Goal: Task Accomplishment & Management: Complete application form

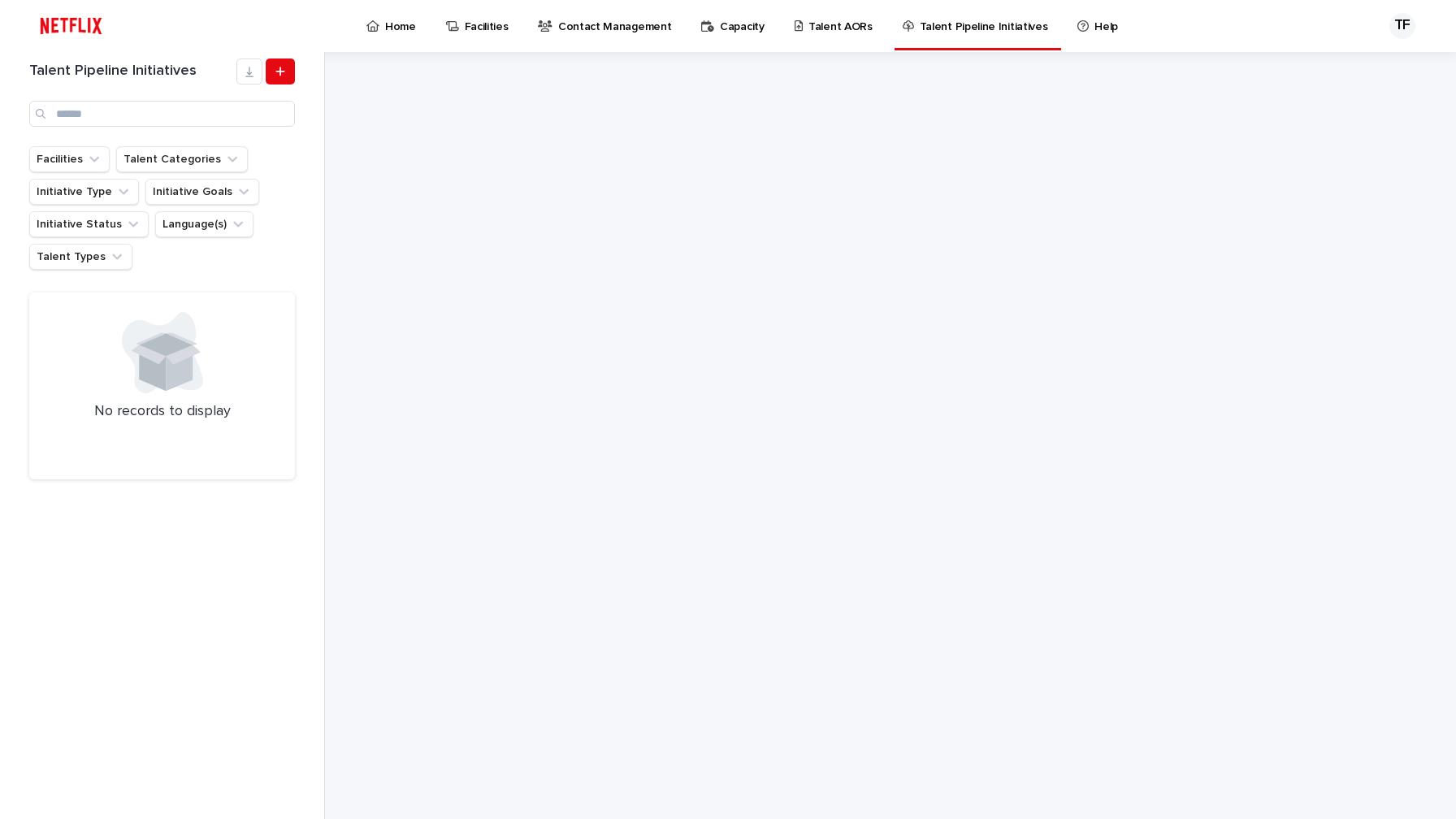
click at [940, 29] on p "Talent Pipeline Initiatives" at bounding box center [984, 17] width 129 height 35
click at [275, 74] on icon at bounding box center [280, 72] width 10 height 12
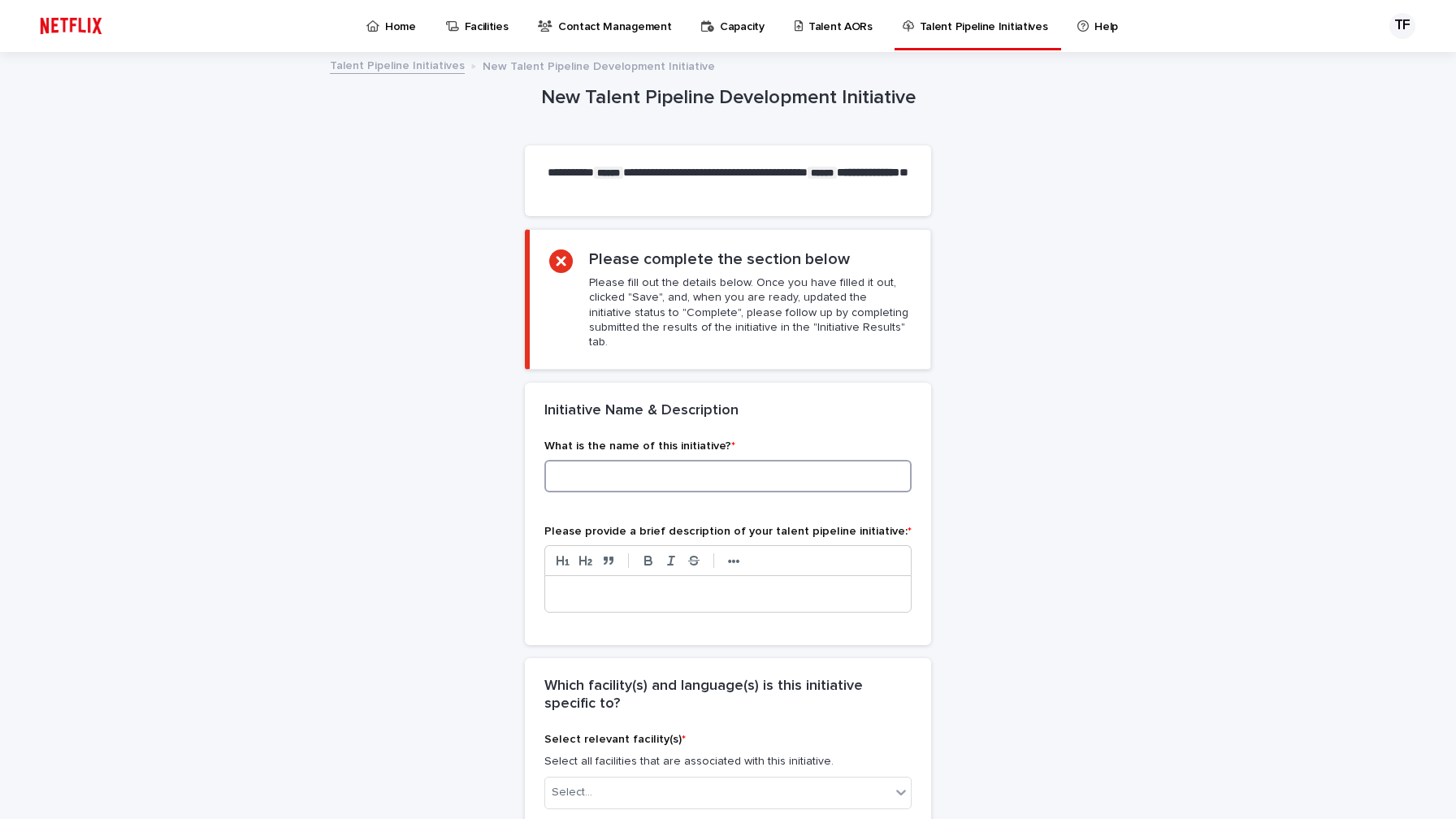
click at [646, 459] on input at bounding box center [727, 476] width 367 height 33
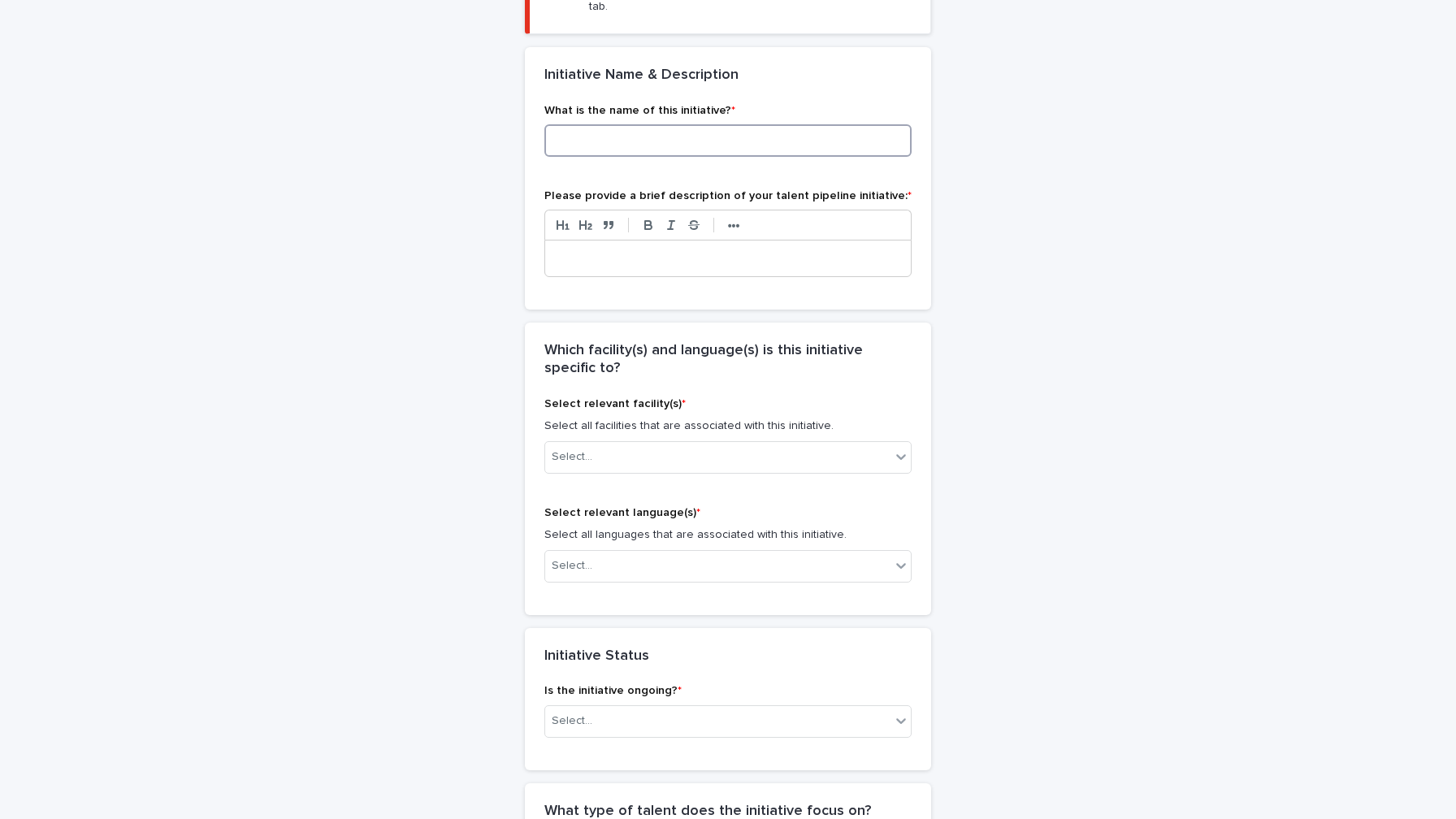
scroll to position [342, 0]
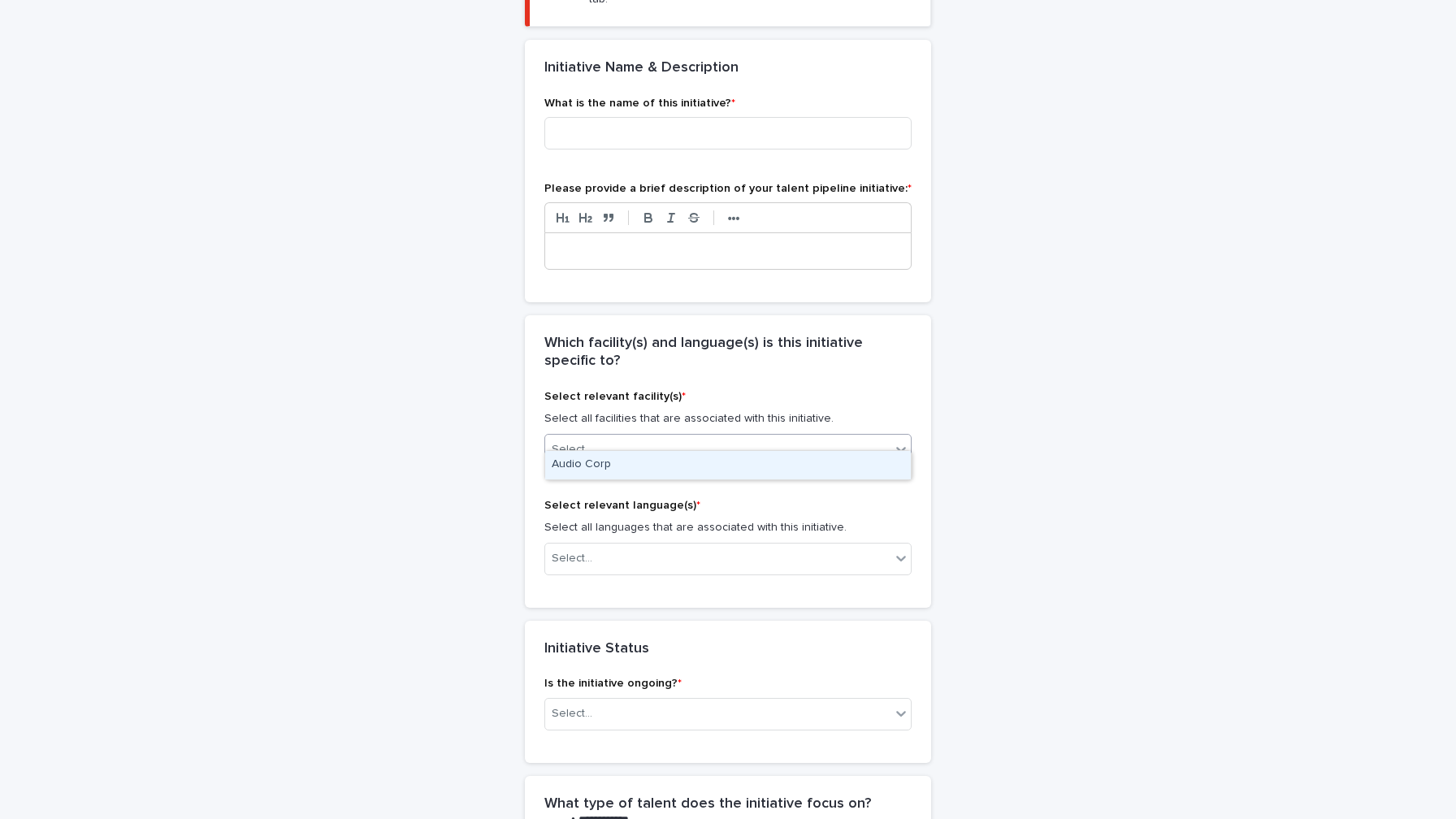
click at [651, 436] on div "Select..." at bounding box center [717, 450] width 345 height 27
click at [642, 459] on div "Audio Corp" at bounding box center [727, 465] width 365 height 29
click at [667, 117] on input at bounding box center [727, 133] width 367 height 33
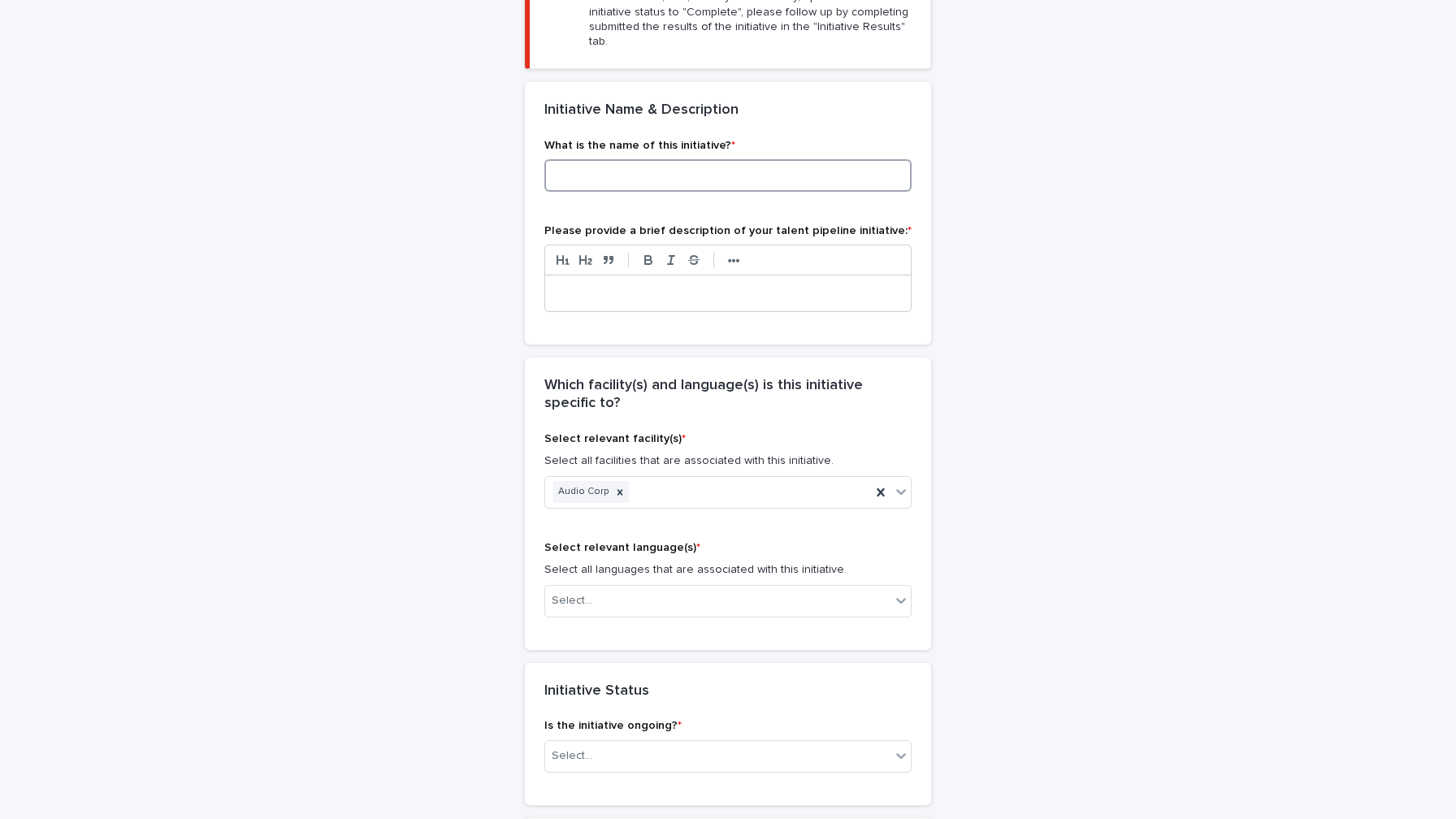
scroll to position [544, 0]
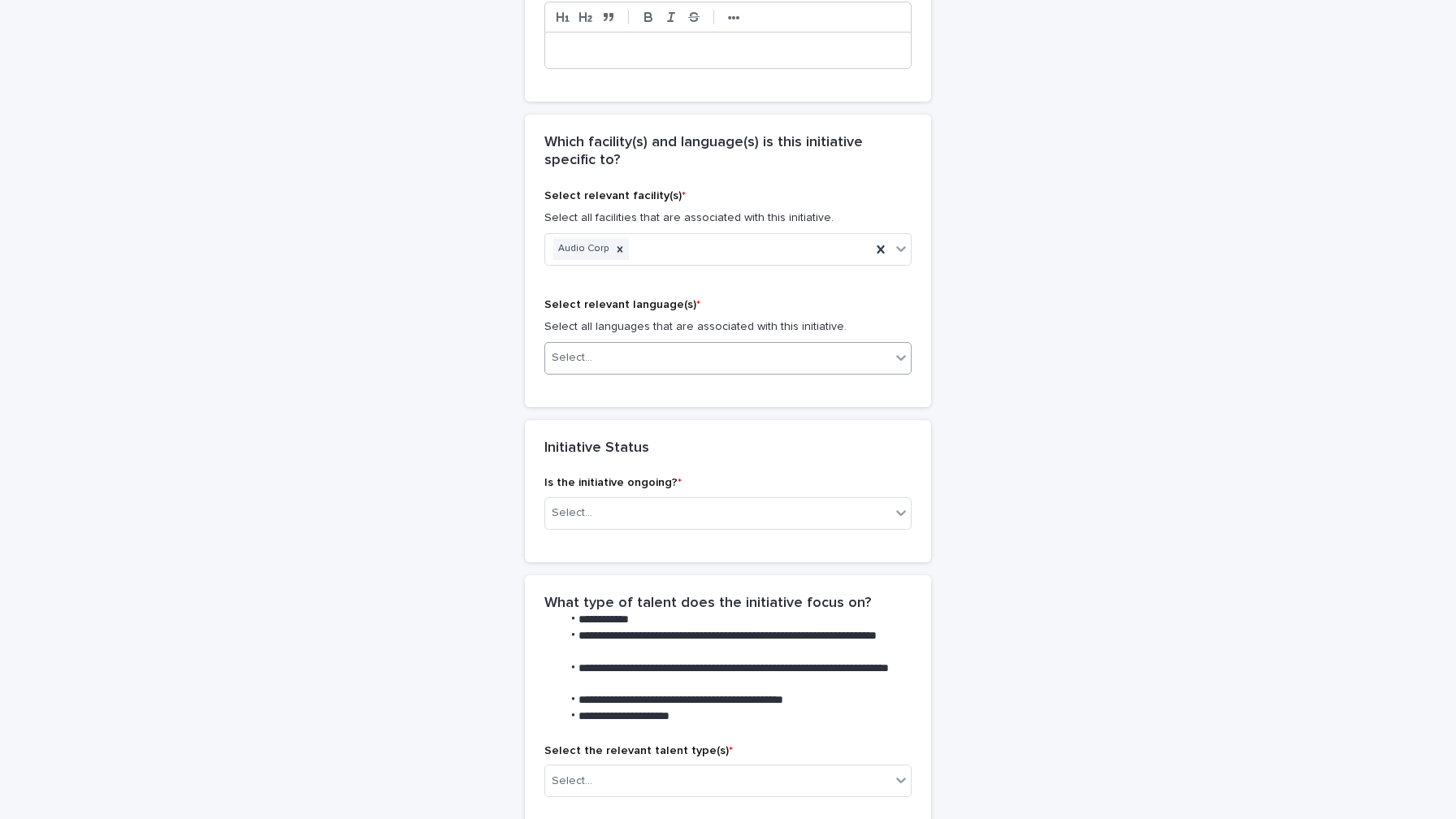
click at [671, 344] on div "Select..." at bounding box center [717, 358] width 345 height 27
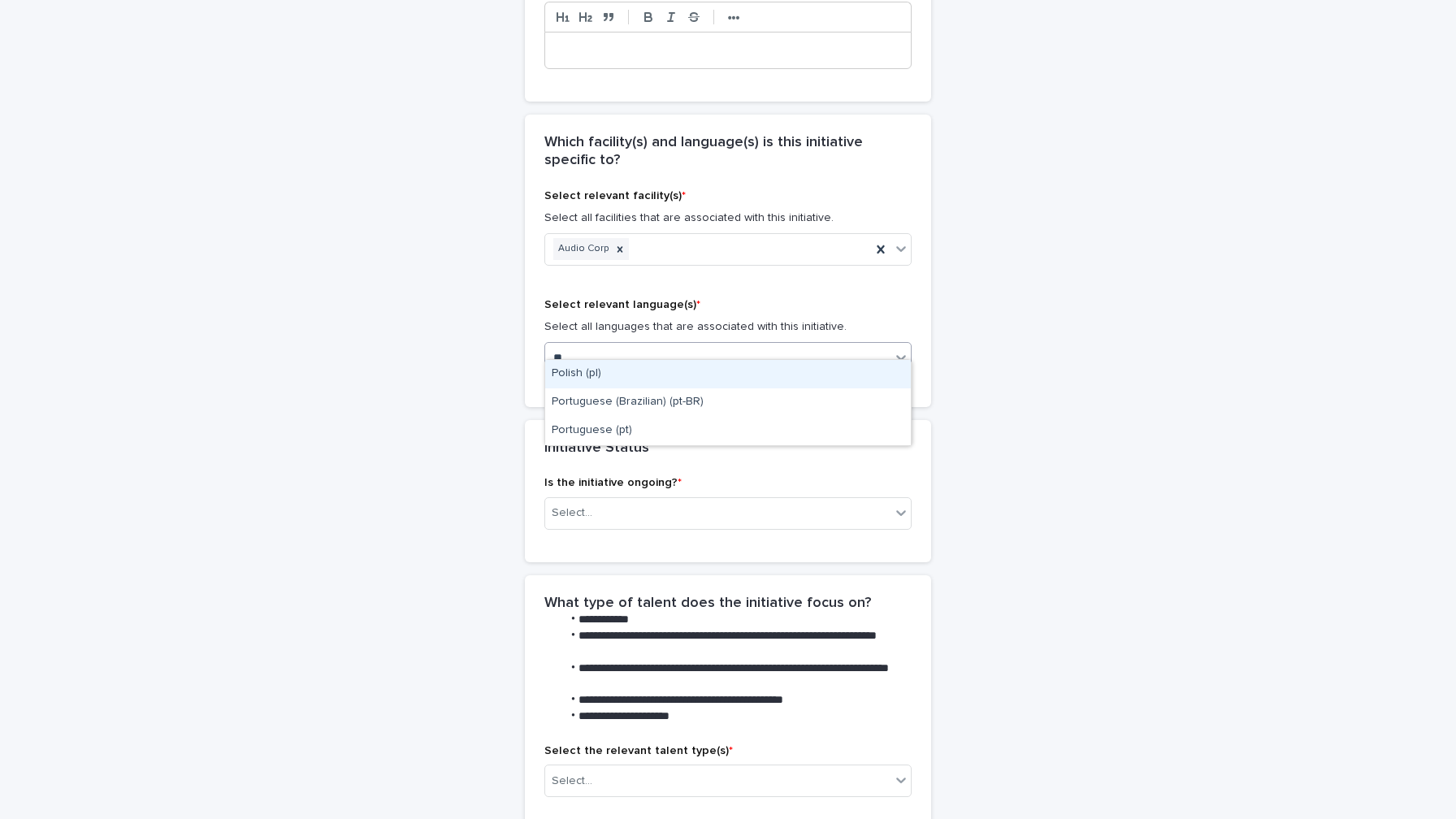
type input "***"
click at [664, 380] on div "Portuguese (Brazilian) (pt-BR)" at bounding box center [727, 374] width 365 height 29
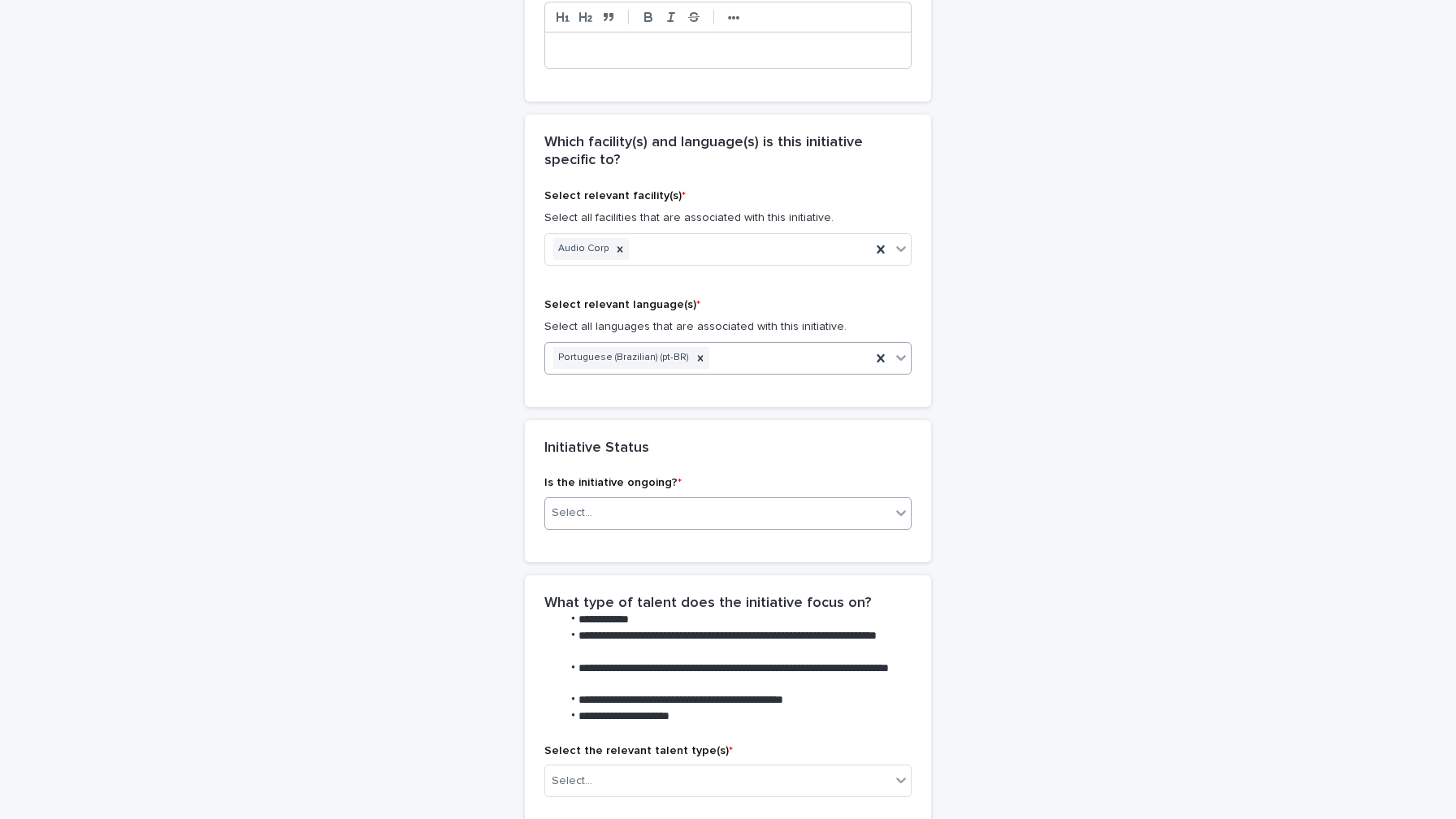
click at [670, 500] on div "Select..." at bounding box center [717, 513] width 345 height 27
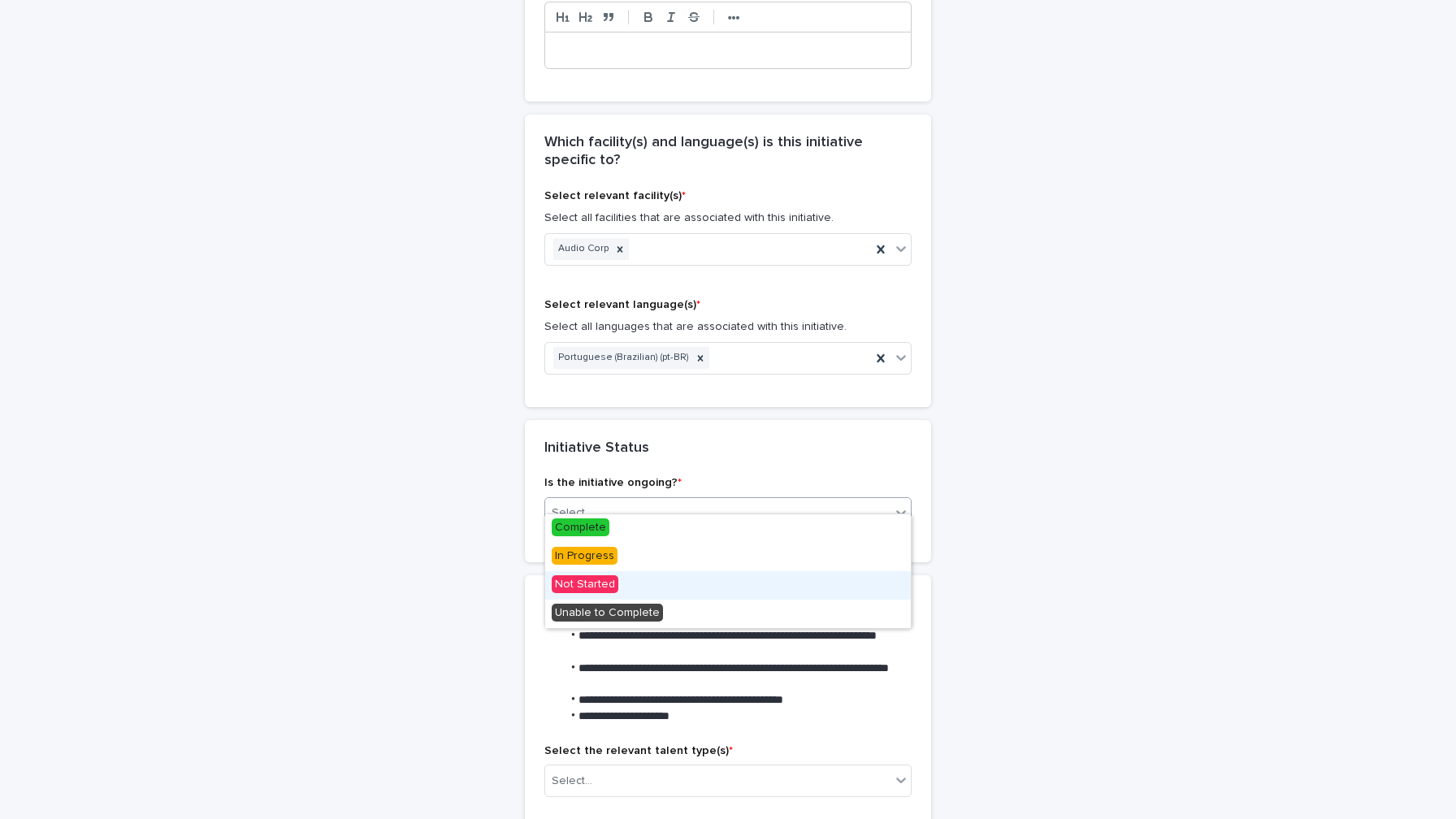
click at [645, 580] on div "Not Started" at bounding box center [727, 585] width 365 height 29
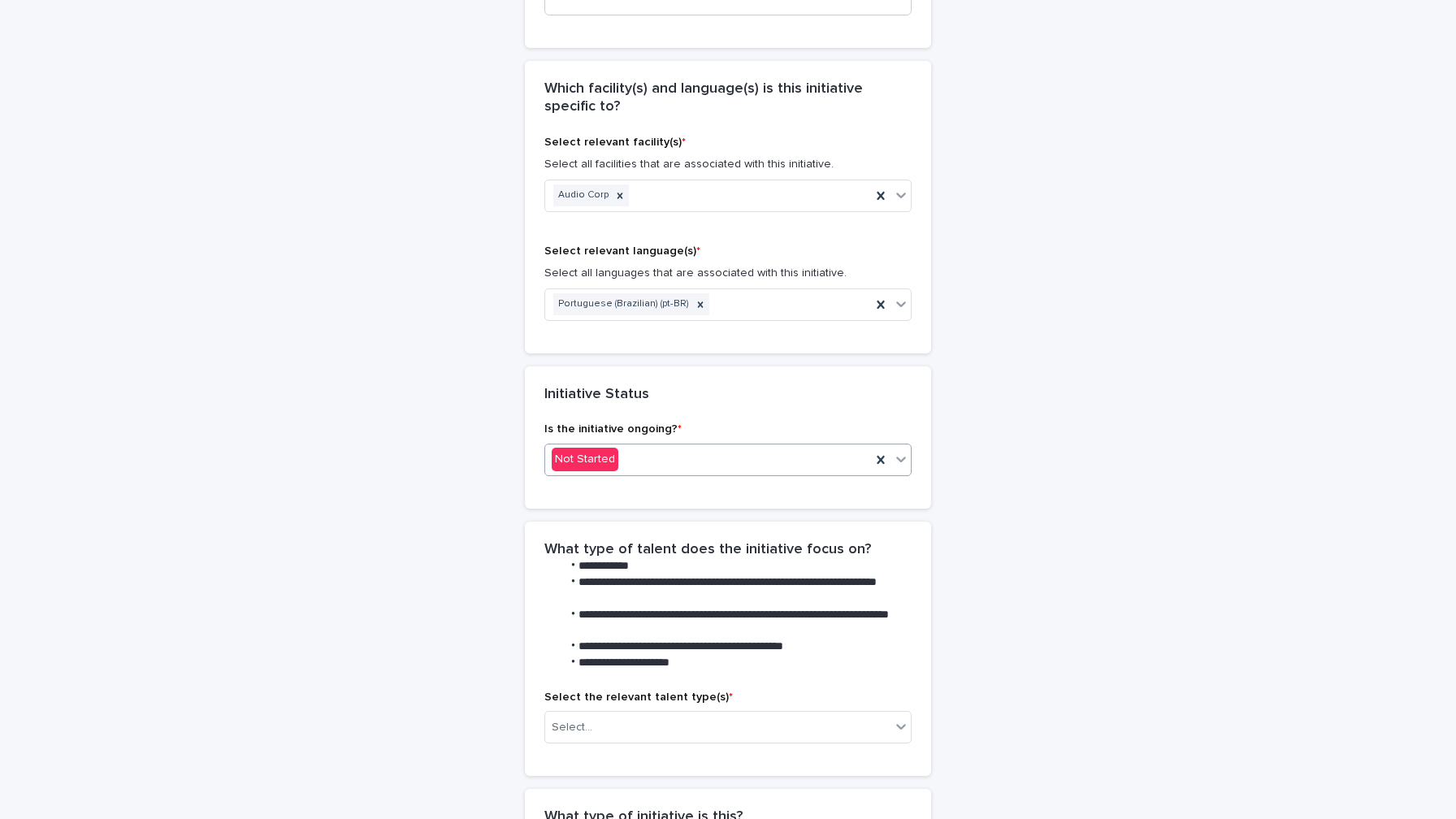
scroll to position [596, 0]
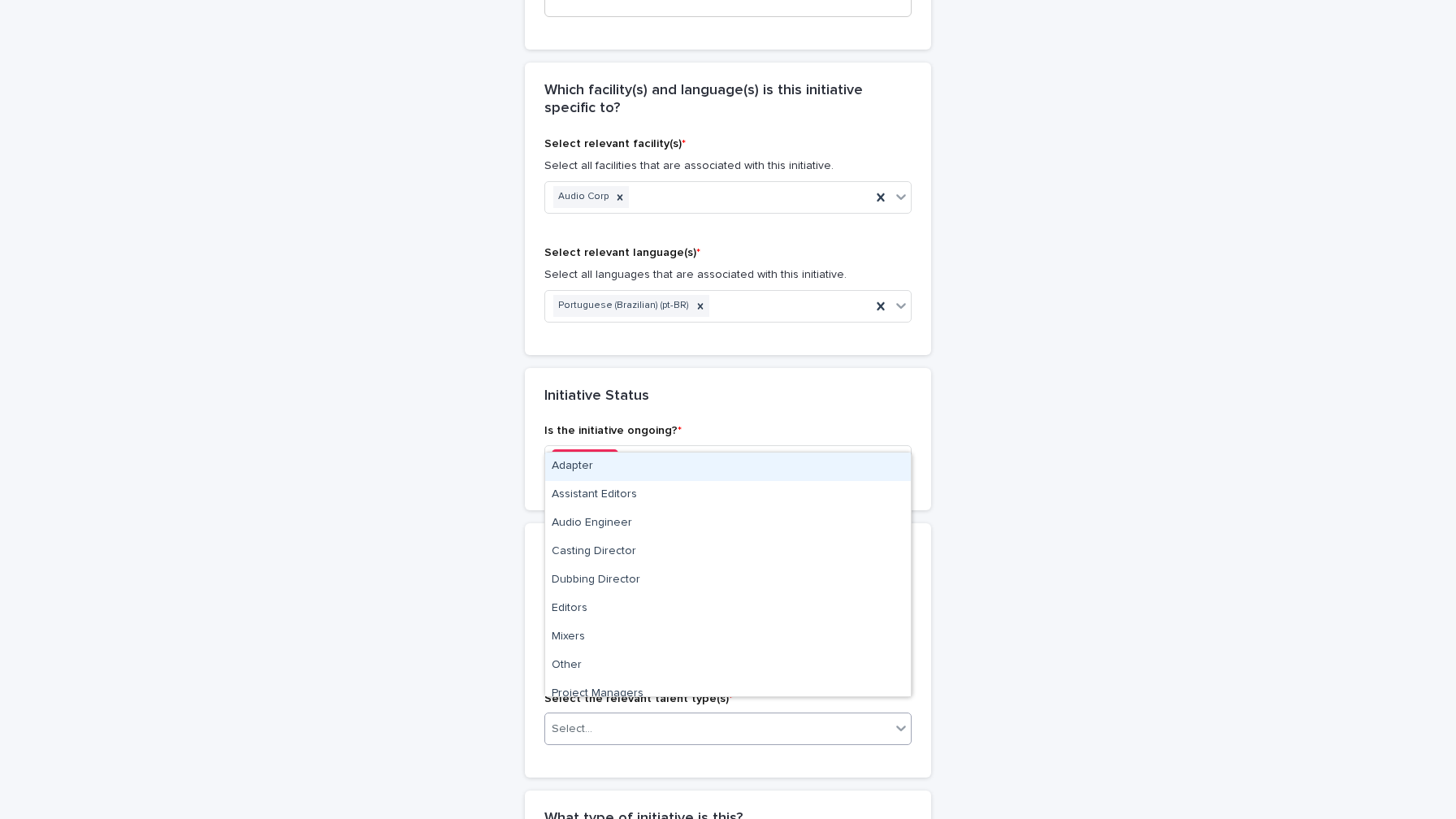
click at [629, 715] on div "Select..." at bounding box center [717, 729] width 345 height 27
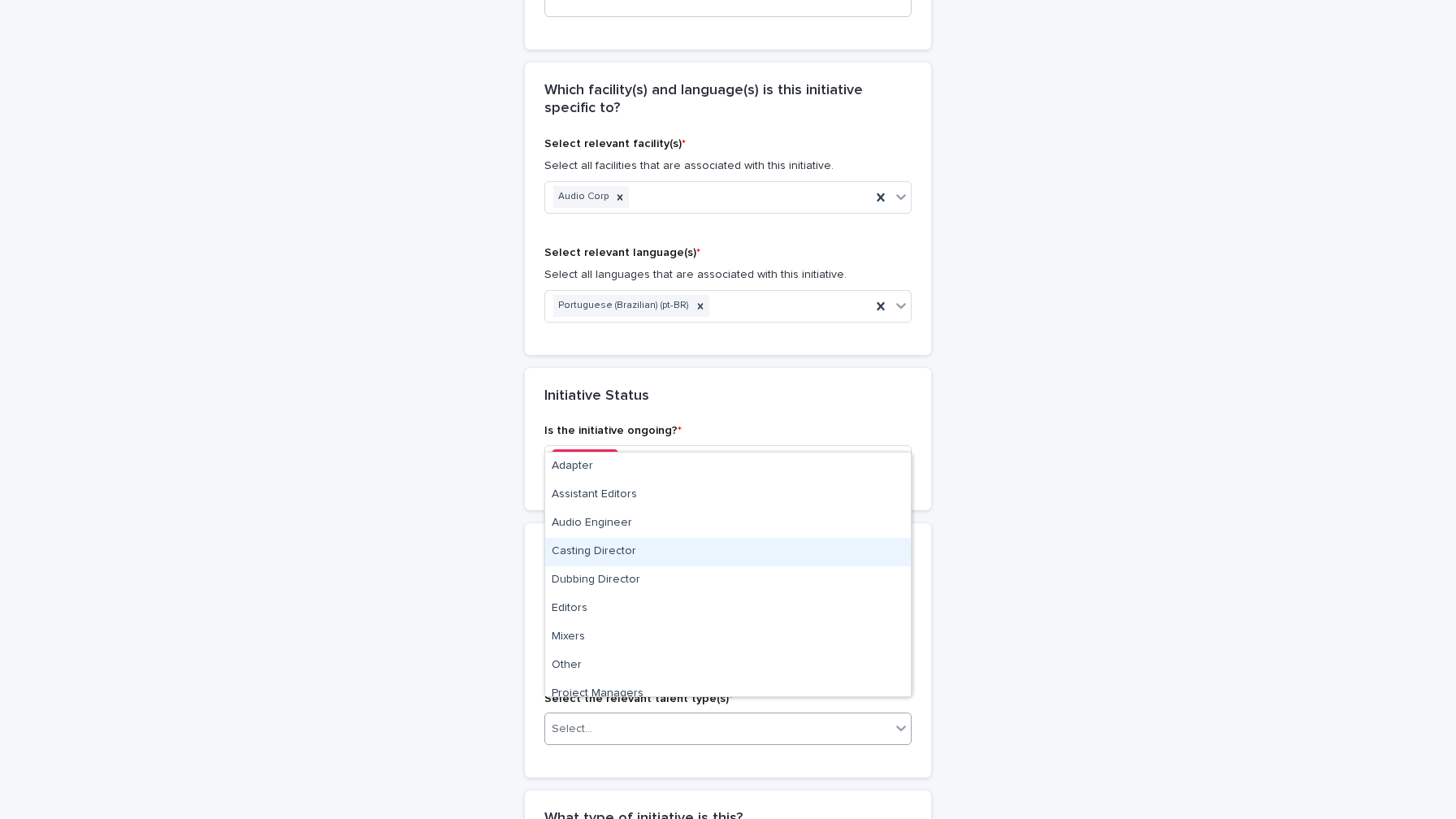
scroll to position [126, 0]
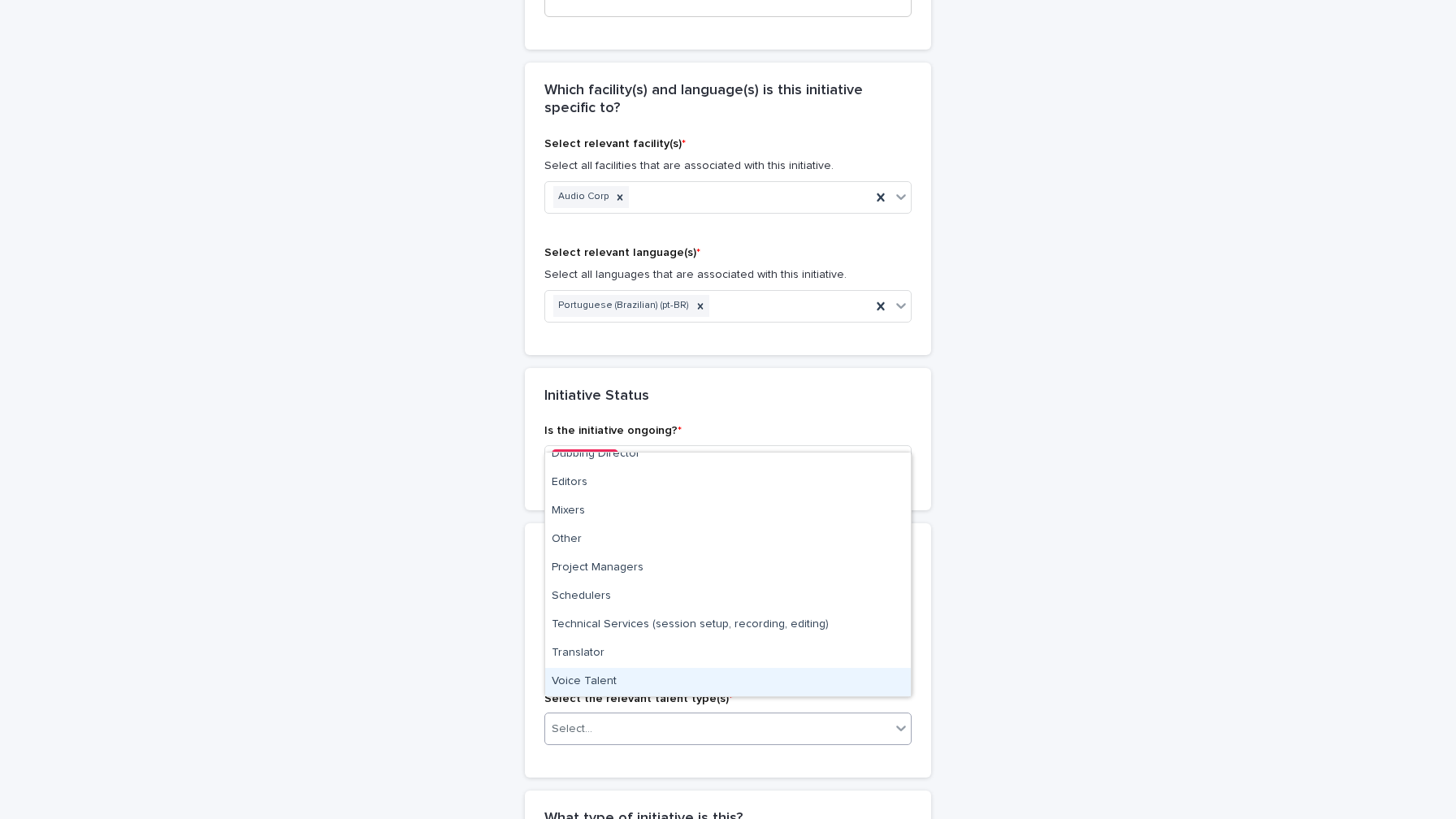
click at [634, 678] on div "Voice Talent" at bounding box center [727, 682] width 365 height 29
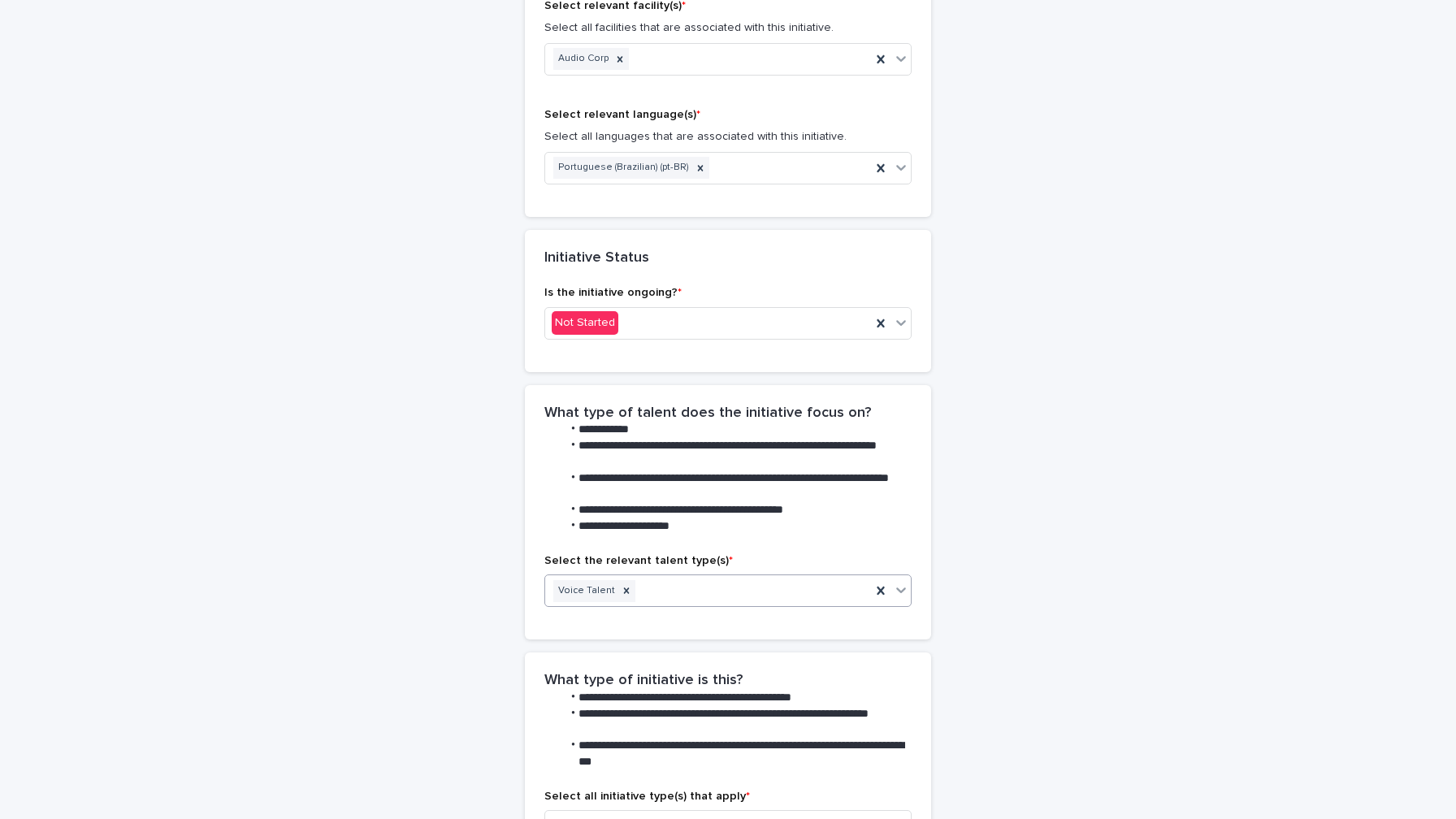
scroll to position [815, 0]
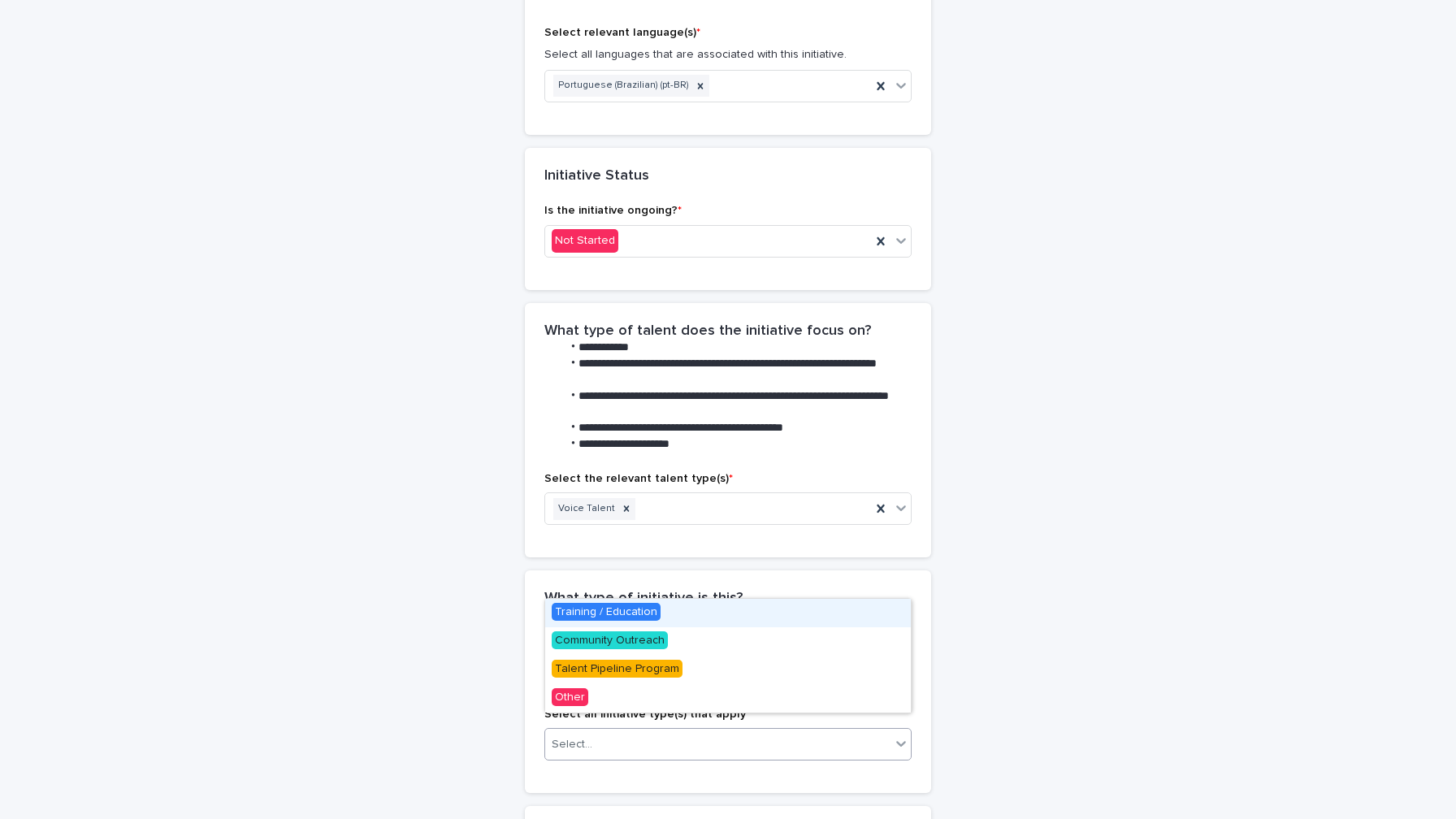
click at [631, 731] on div "Select..." at bounding box center [717, 744] width 345 height 27
click at [625, 608] on span "Training / Education" at bounding box center [605, 611] width 108 height 18
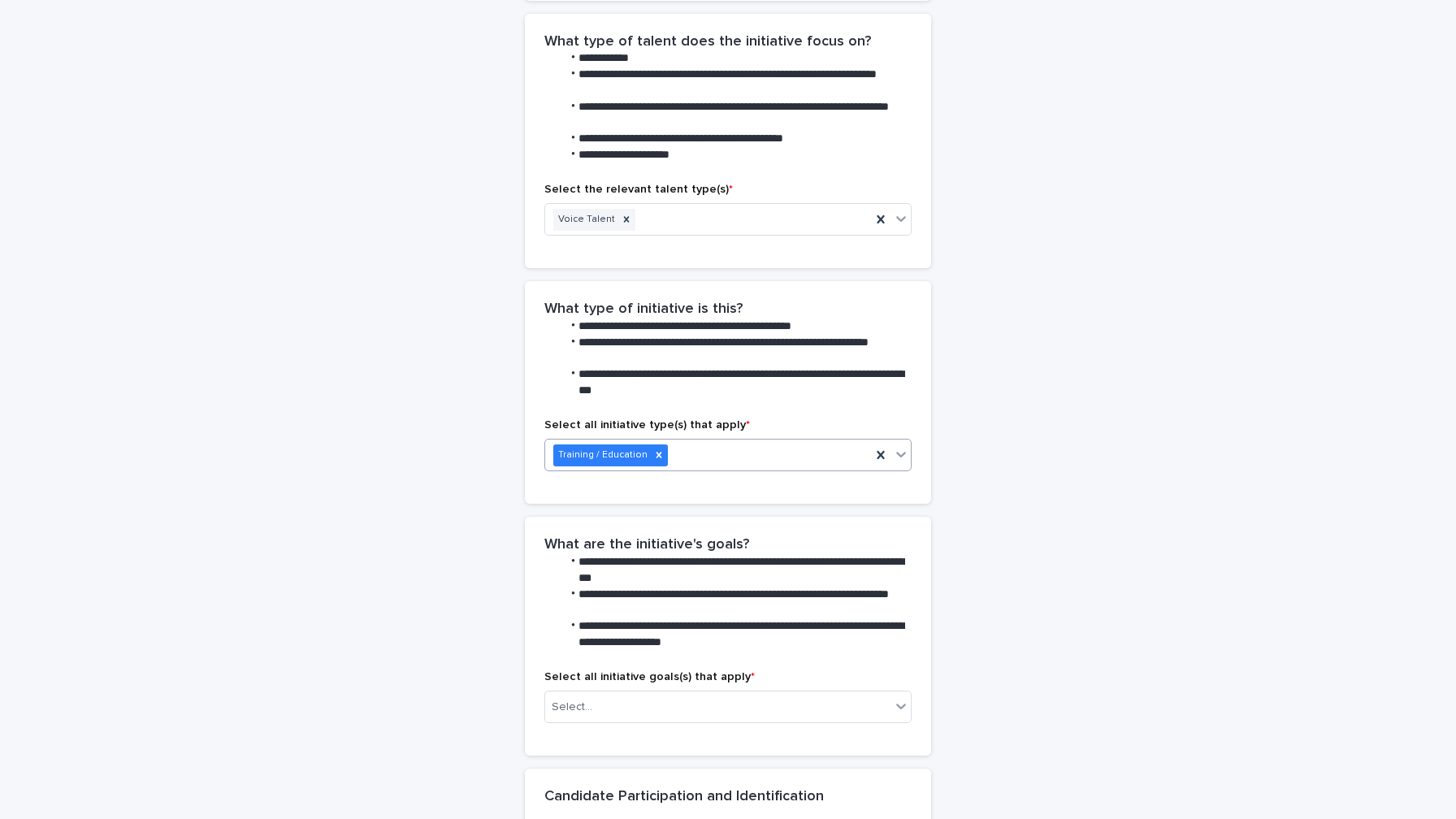
scroll to position [1119, 0]
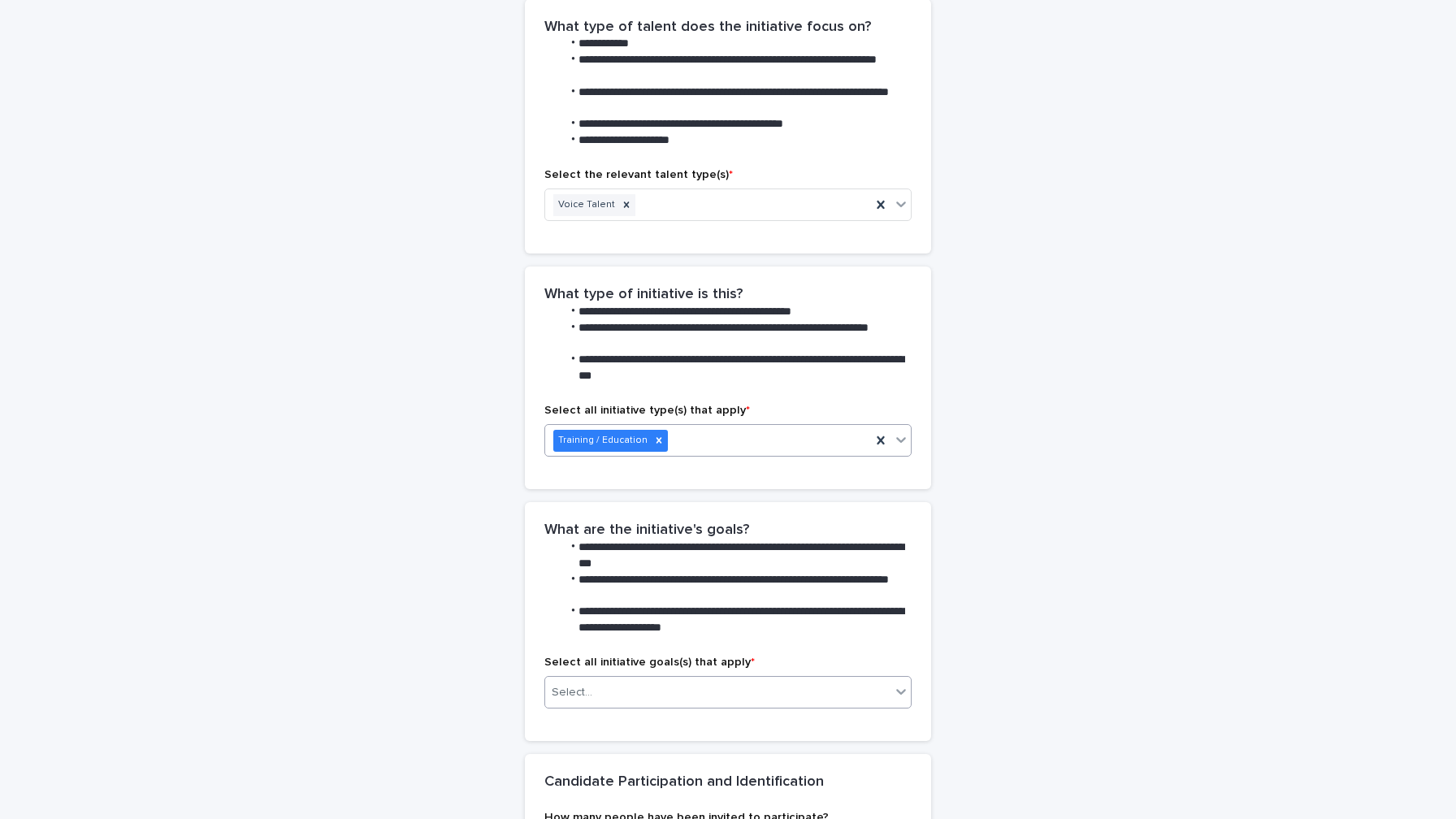
click at [575, 684] on div "Select..." at bounding box center [572, 692] width 40 height 17
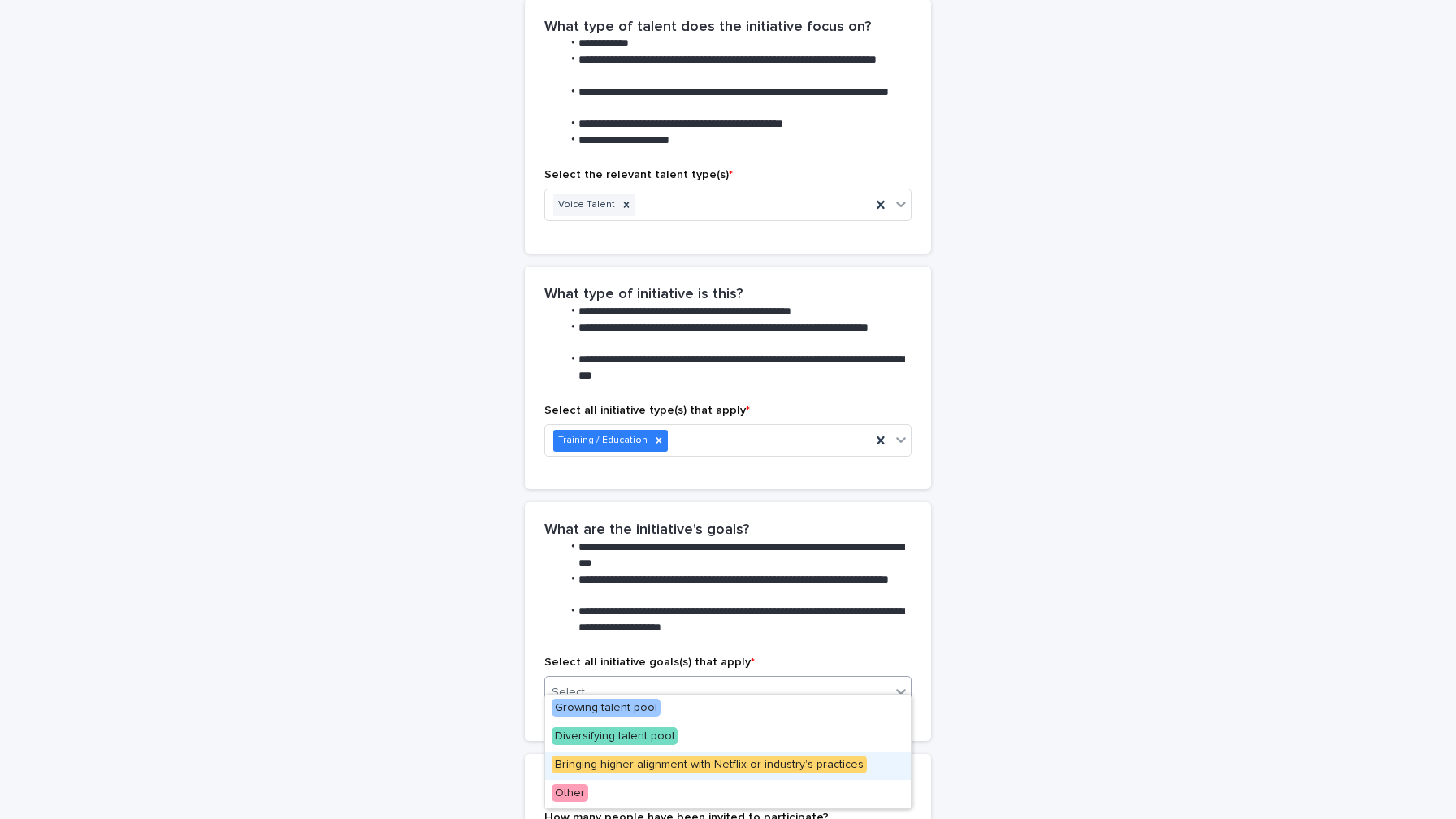
click at [719, 762] on span "Bringing higher alignment with Netflix or industry’s practices" at bounding box center [709, 764] width 316 height 18
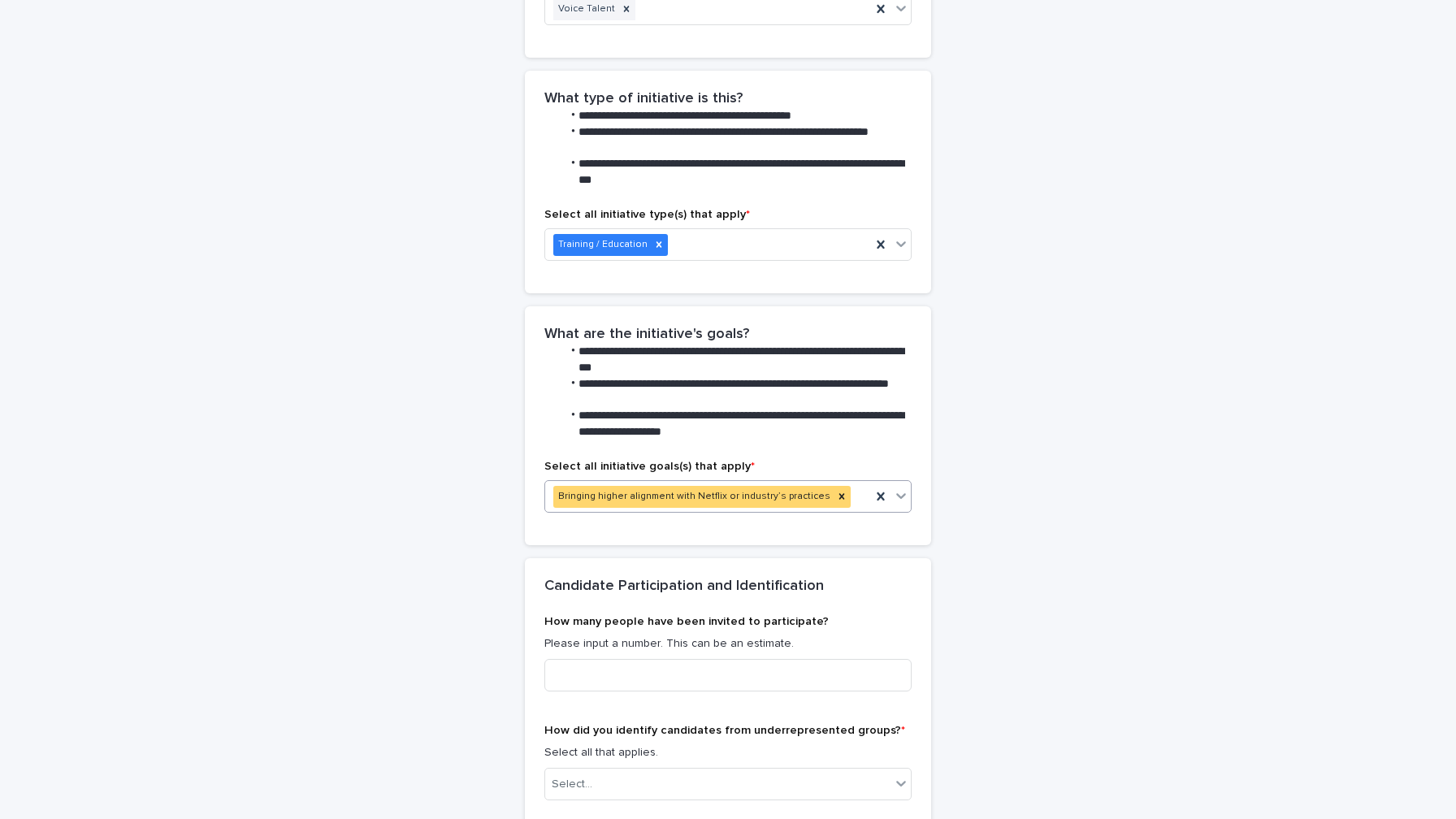
scroll to position [1316, 0]
click at [647, 658] on input at bounding box center [727, 674] width 367 height 33
click at [666, 770] on div "Select..." at bounding box center [717, 784] width 345 height 27
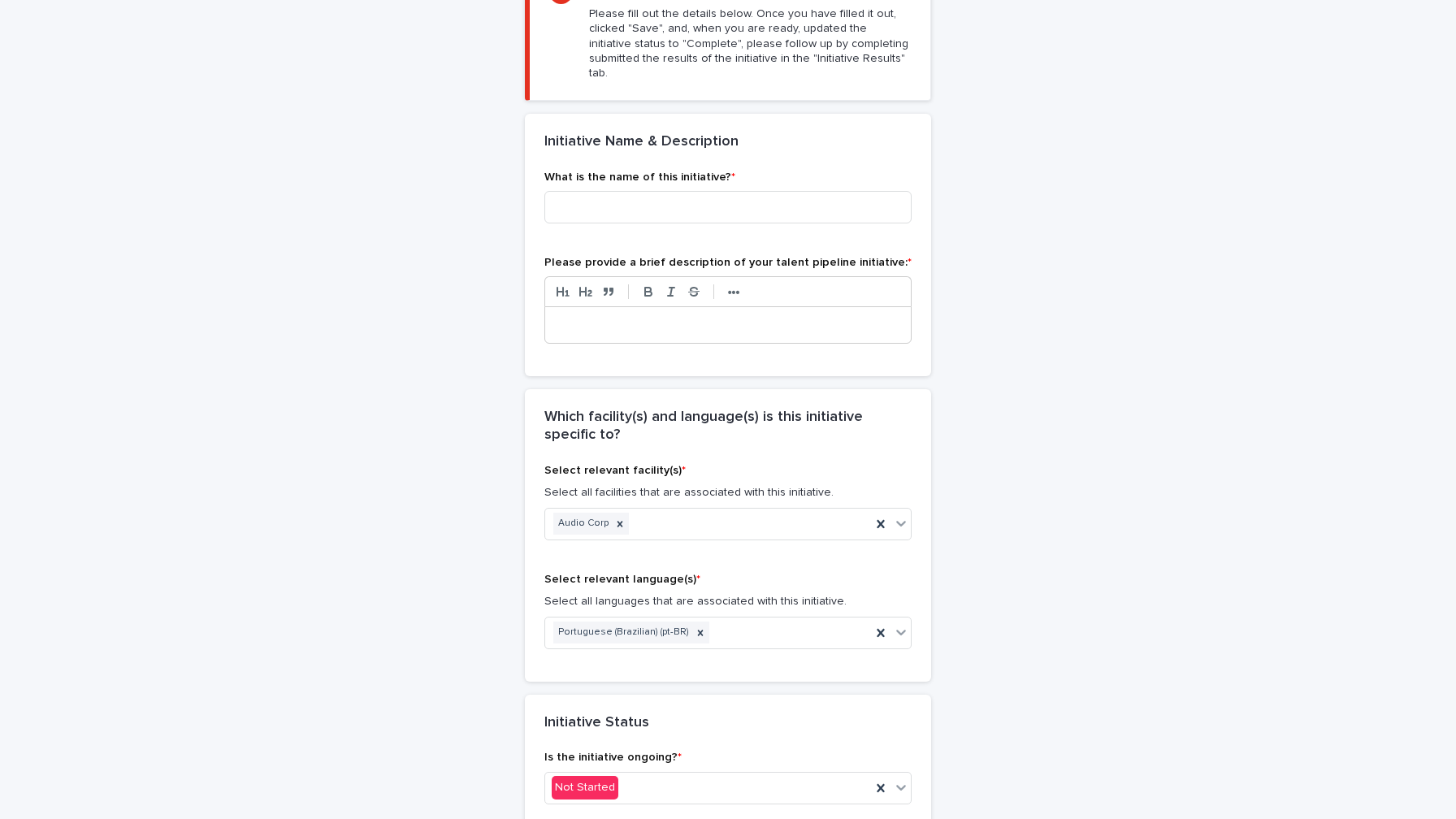
scroll to position [185, 0]
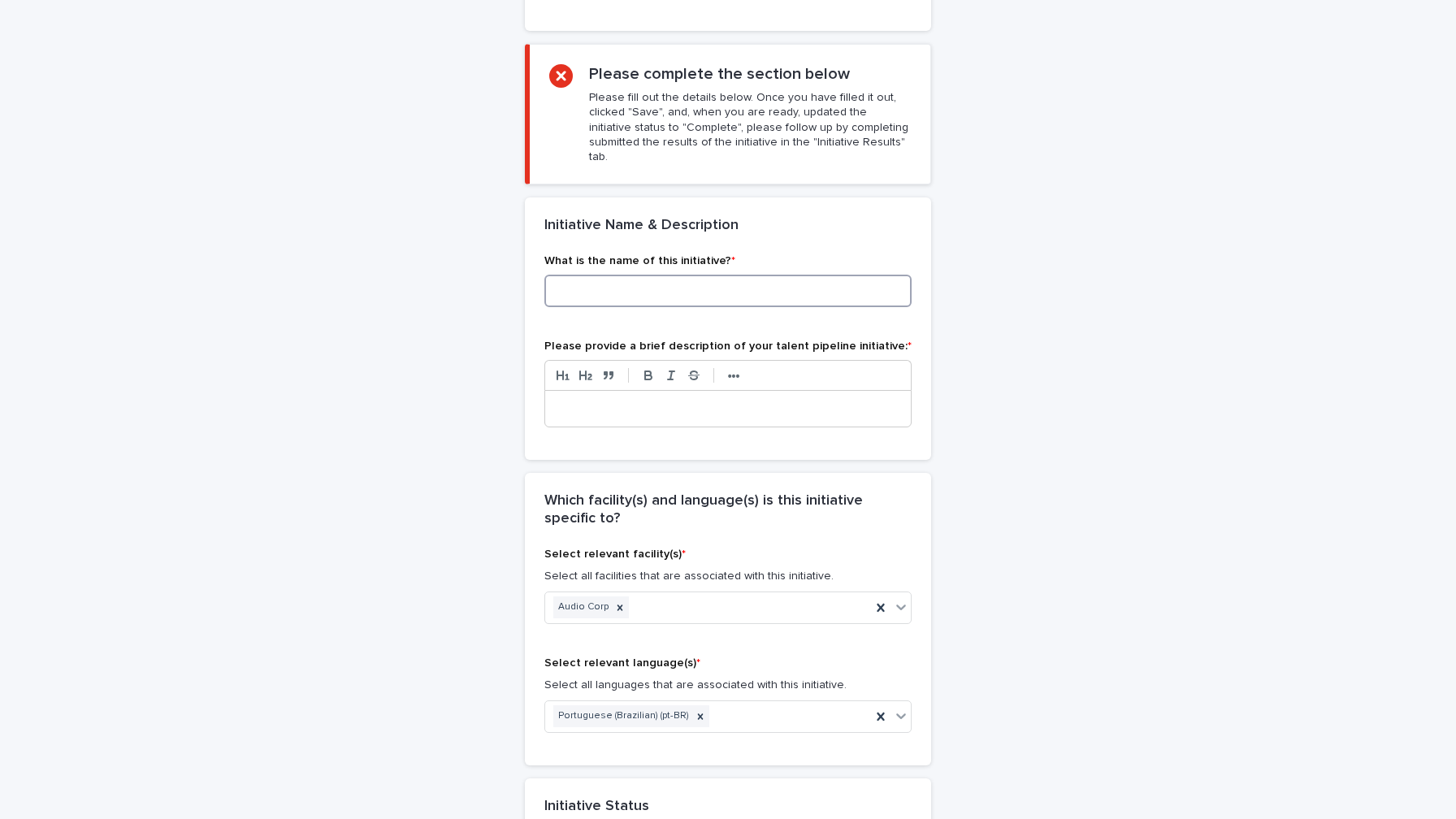
click at [606, 274] on input at bounding box center [727, 291] width 367 height 33
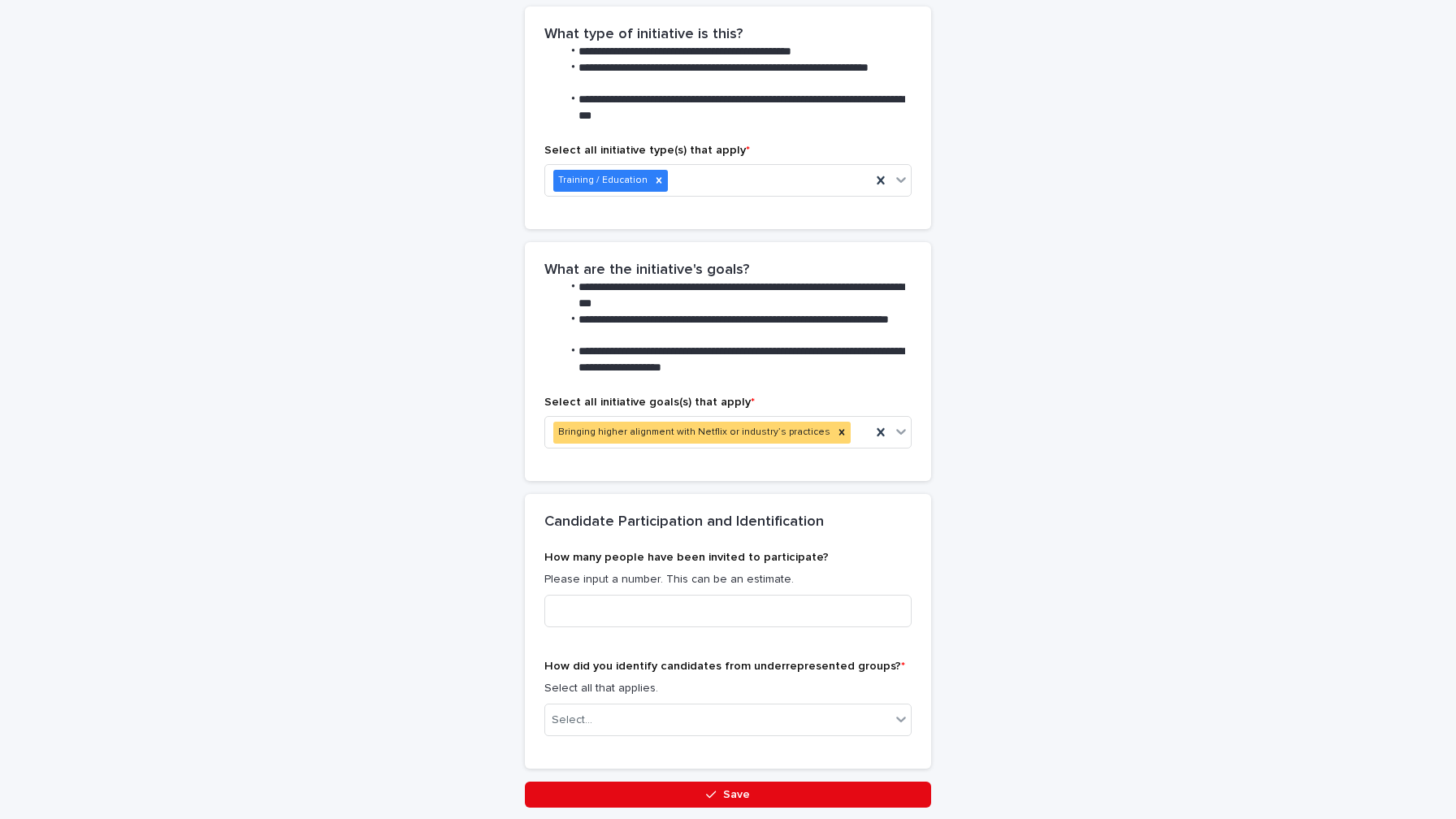
scroll to position [1434, 0]
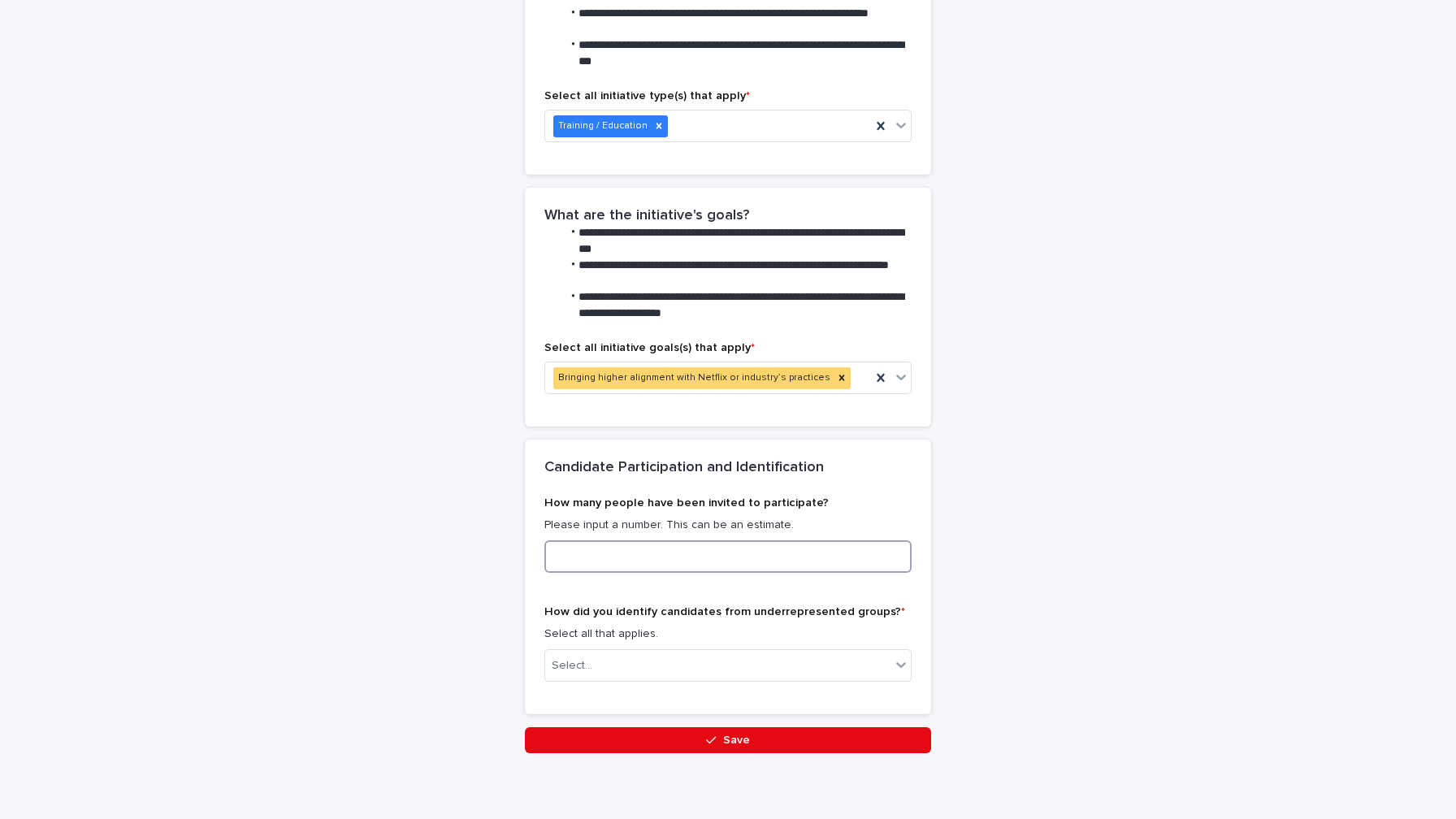
click at [674, 541] on input at bounding box center [727, 556] width 367 height 33
type input "*"
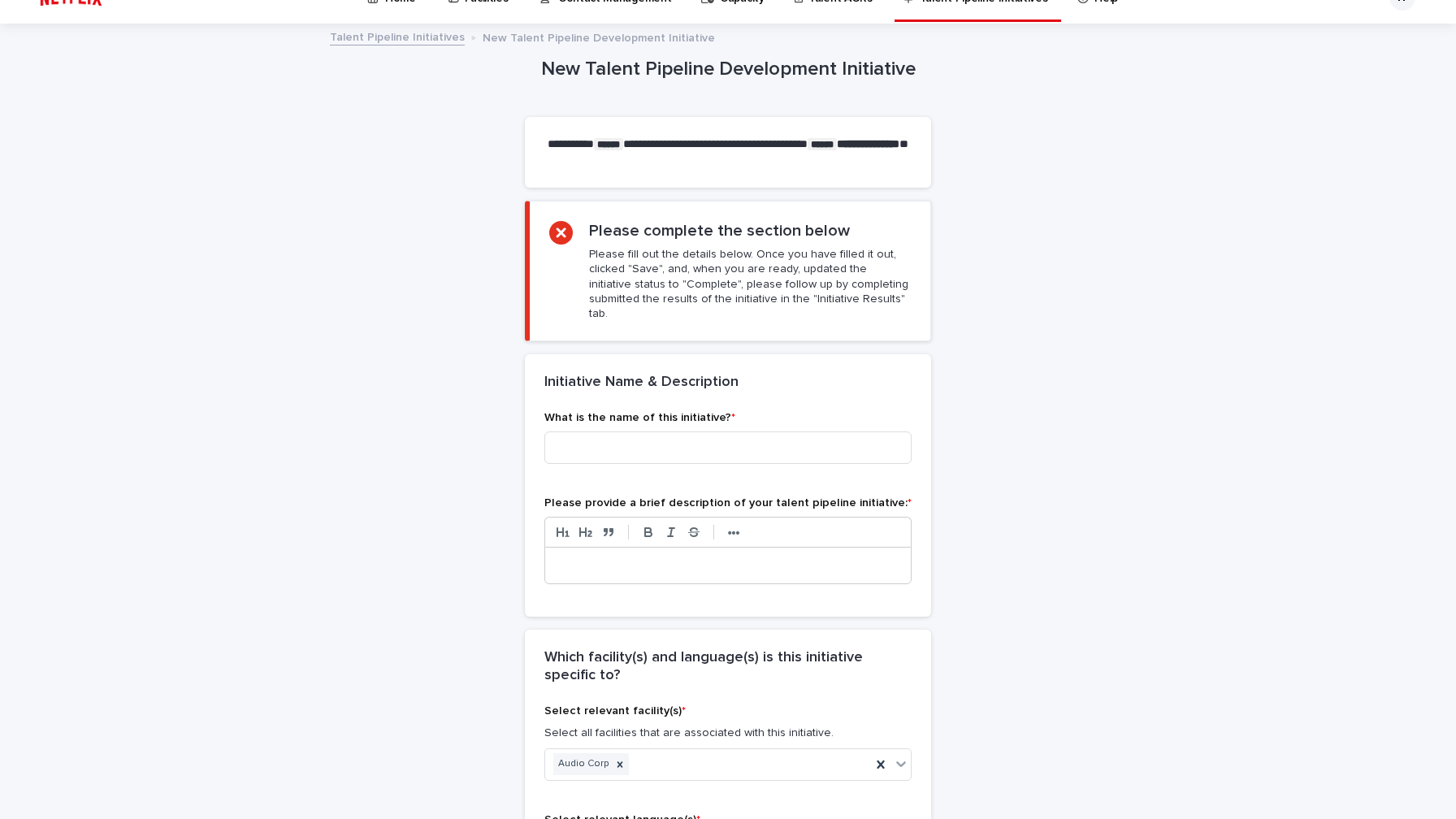
scroll to position [0, 0]
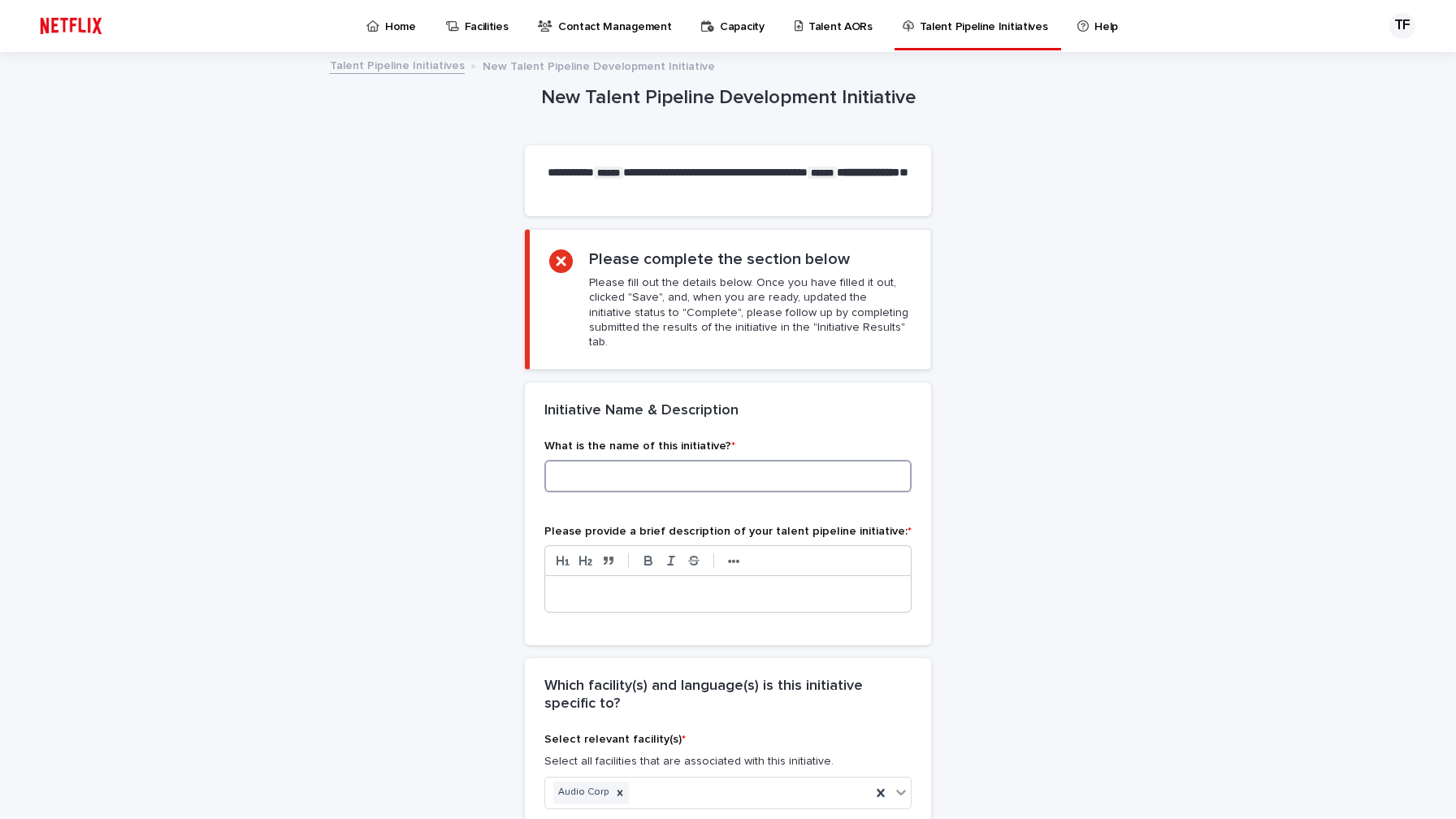
click at [650, 470] on input at bounding box center [727, 476] width 367 height 33
type input "**********"
click at [744, 591] on div at bounding box center [727, 593] width 365 height 35
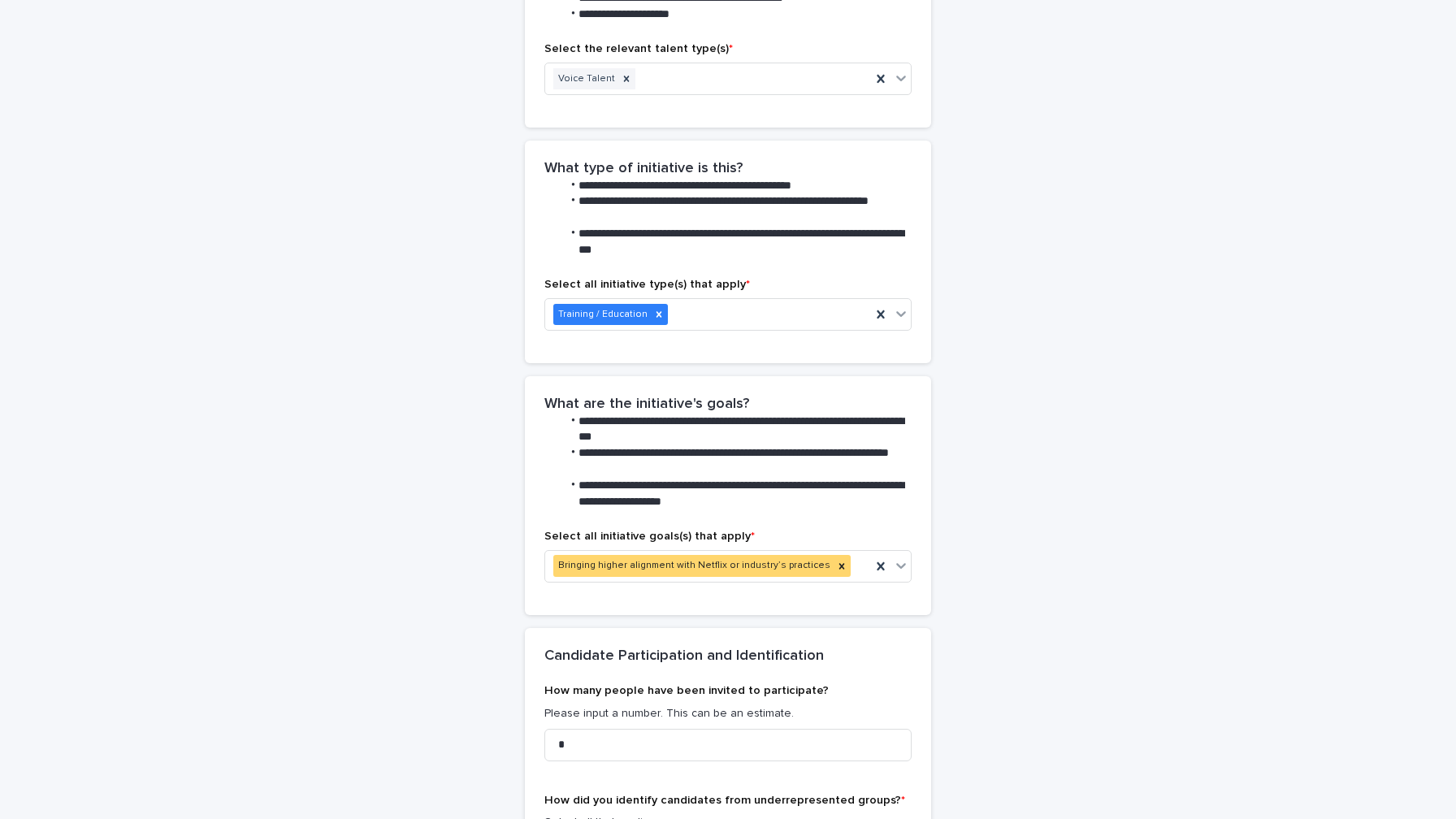
scroll to position [1579, 0]
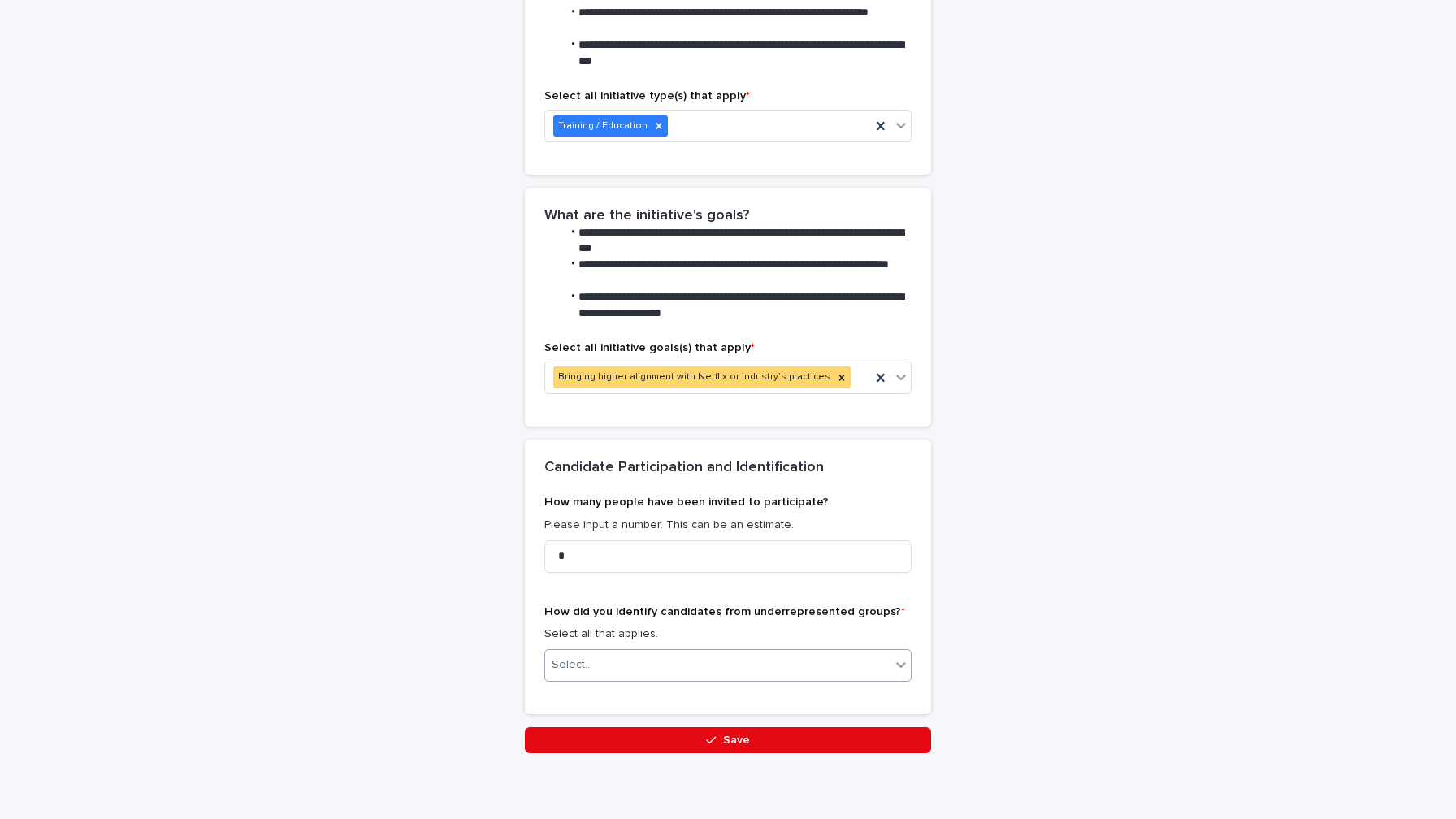
click at [616, 651] on div "Select..." at bounding box center [717, 665] width 345 height 27
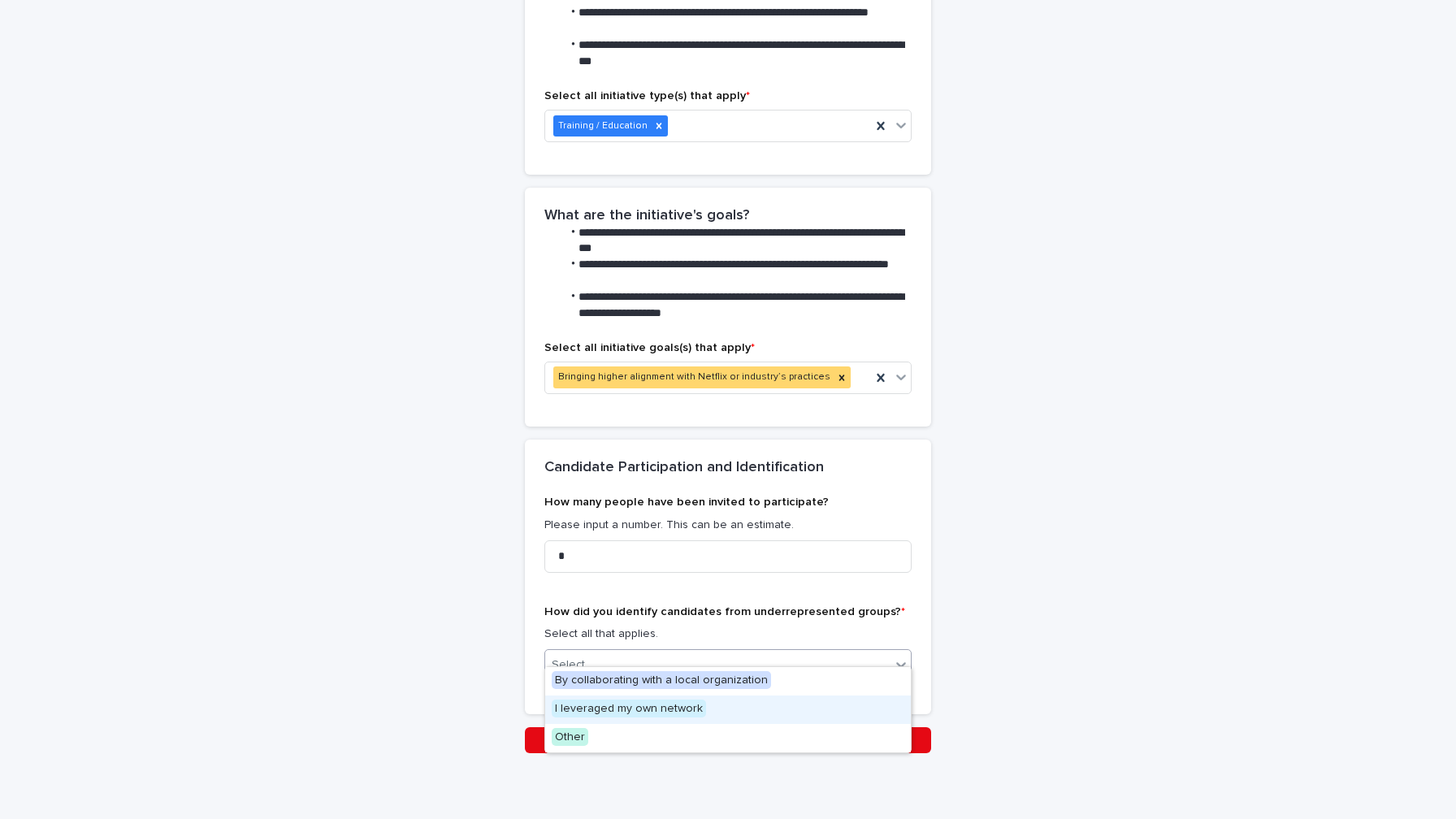
click at [620, 714] on span "I leveraged my own network" at bounding box center [628, 708] width 154 height 18
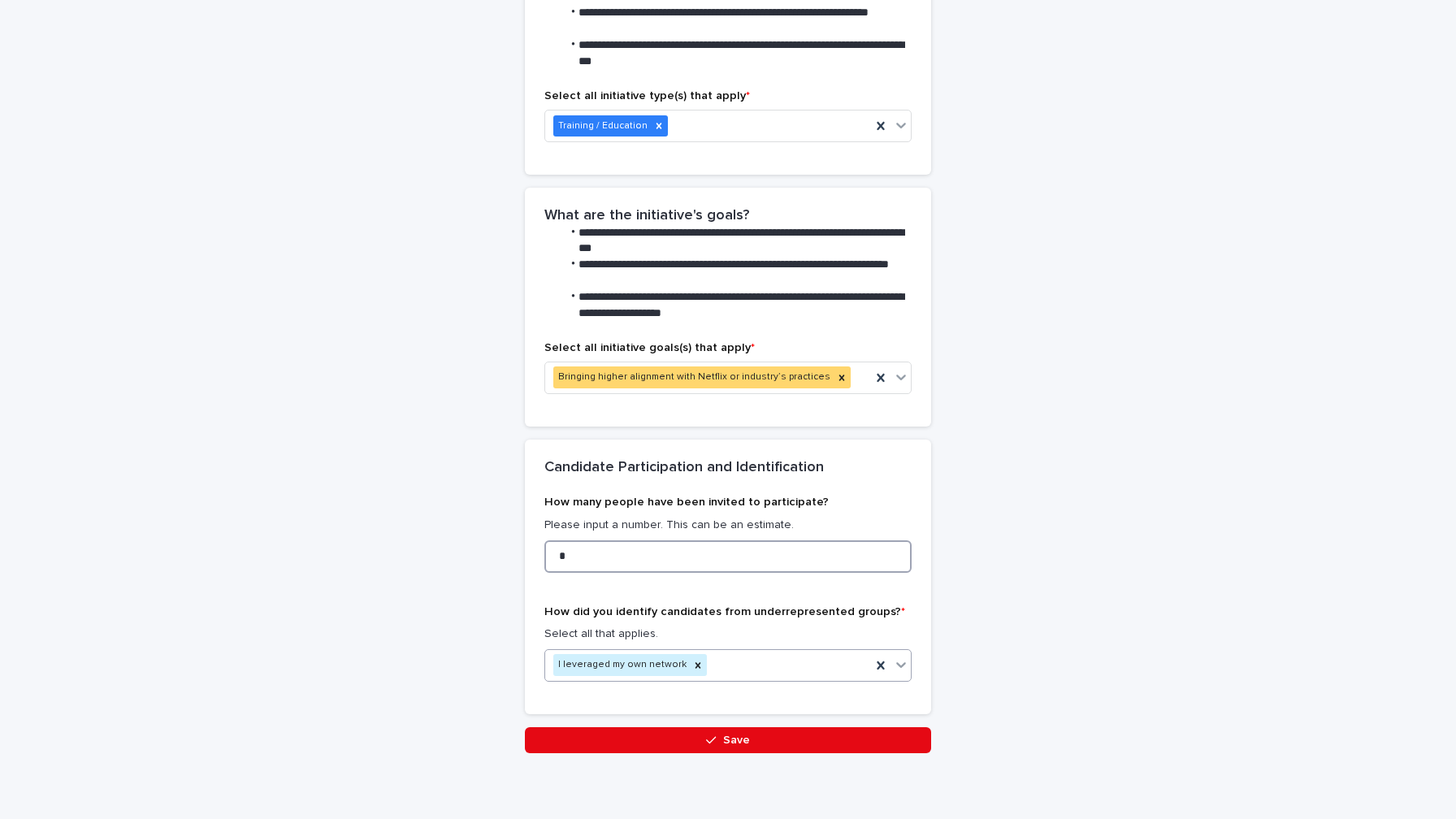
click at [623, 549] on input "*" at bounding box center [727, 556] width 367 height 33
type input "*"
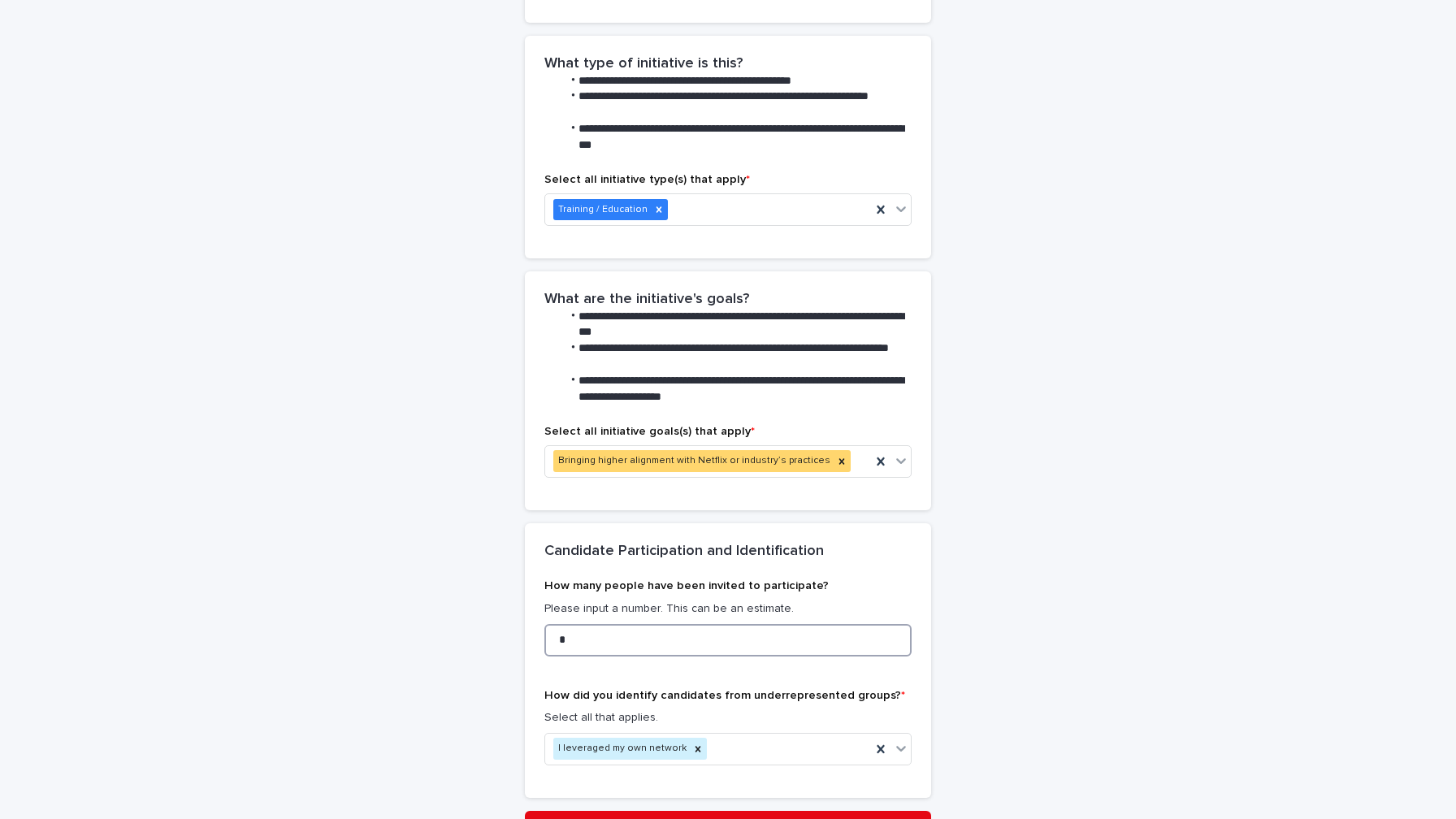
scroll to position [1559, 0]
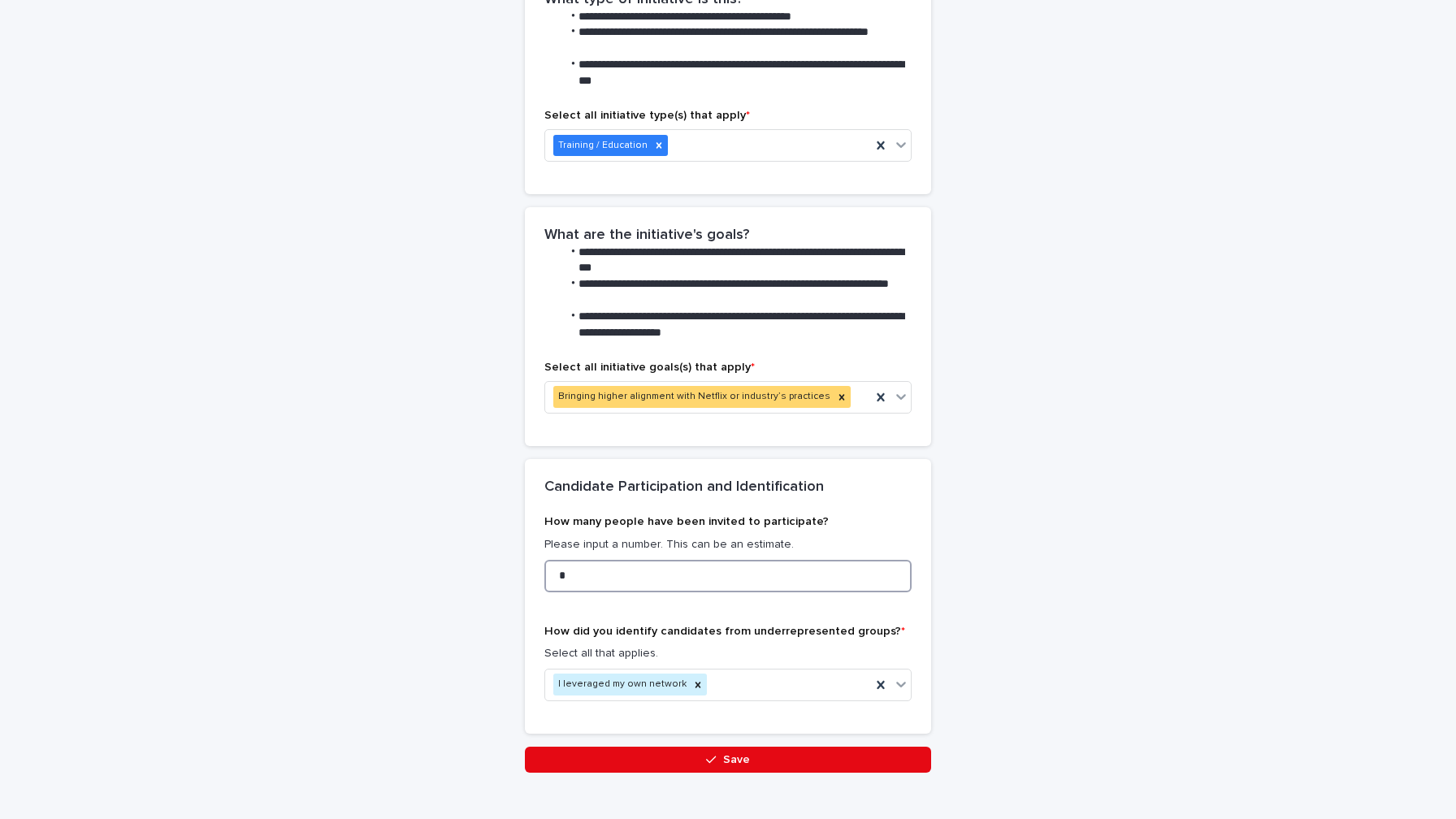
click at [590, 562] on input "*" at bounding box center [727, 576] width 367 height 33
type input "*"
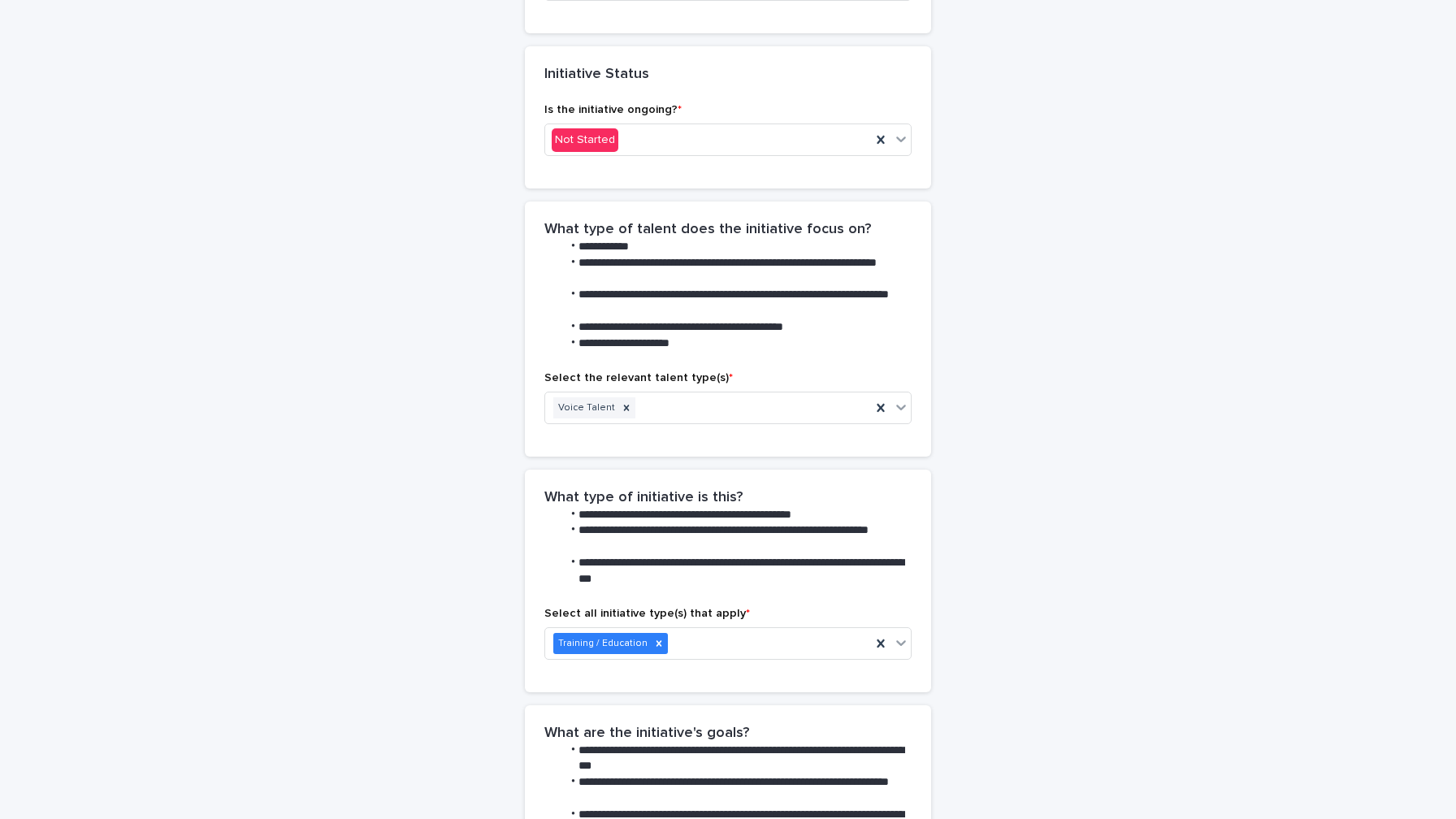
scroll to position [1568, 0]
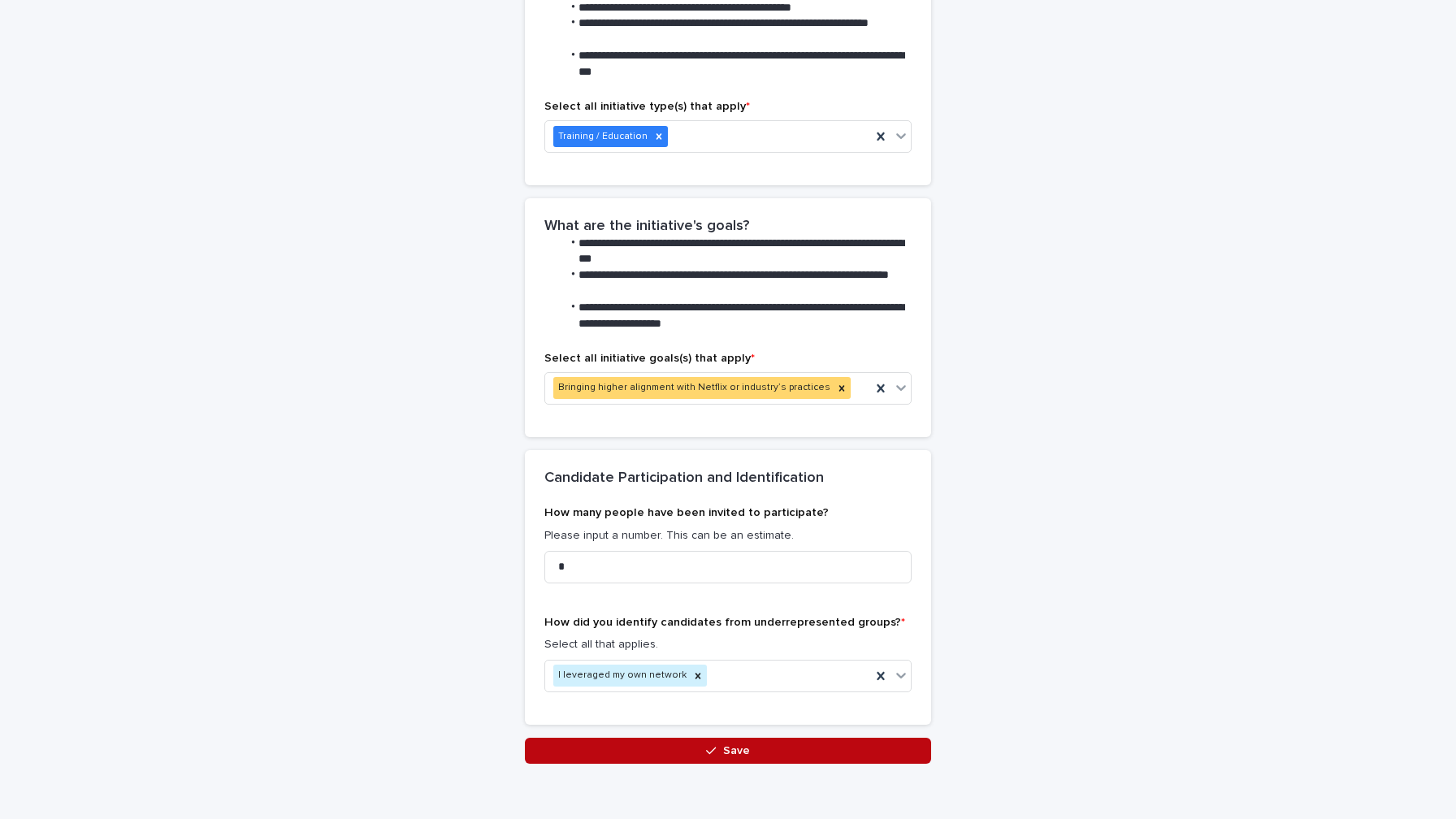
click at [719, 745] on div "button" at bounding box center [714, 751] width 16 height 12
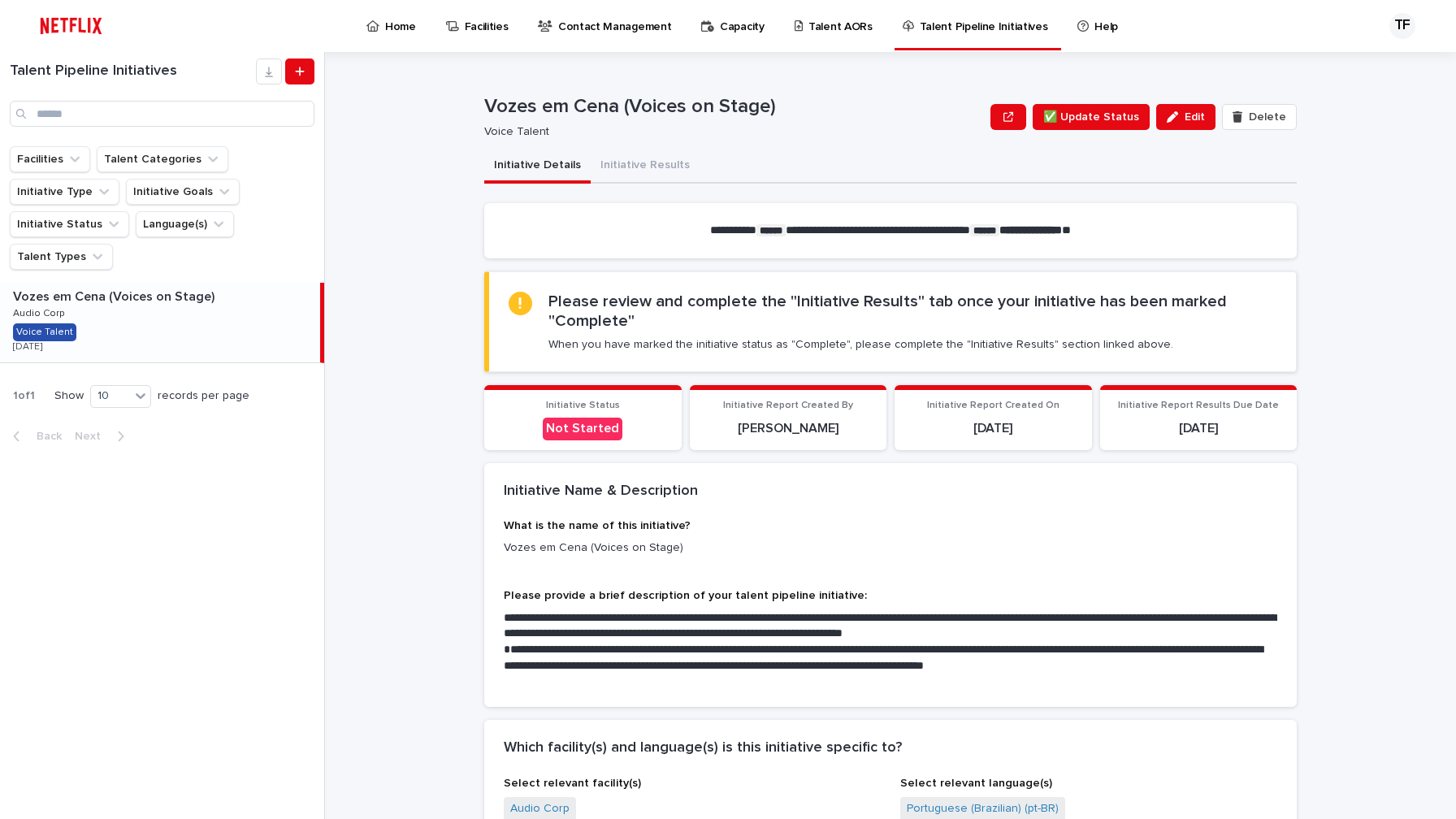
click at [677, 300] on h2 "Please review and complete the "Initiative Results" tab once your initiative ha…" at bounding box center [912, 311] width 728 height 39
